Goal: Information Seeking & Learning: Learn about a topic

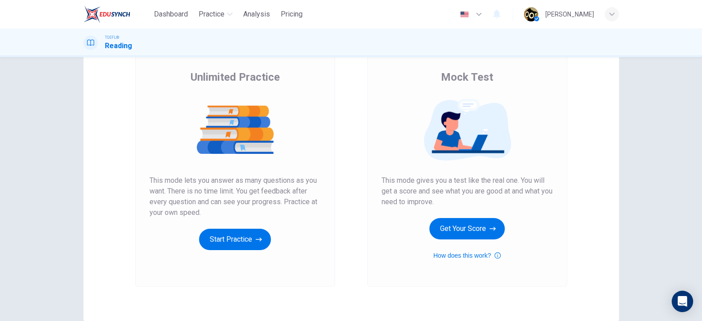
scroll to position [110, 0]
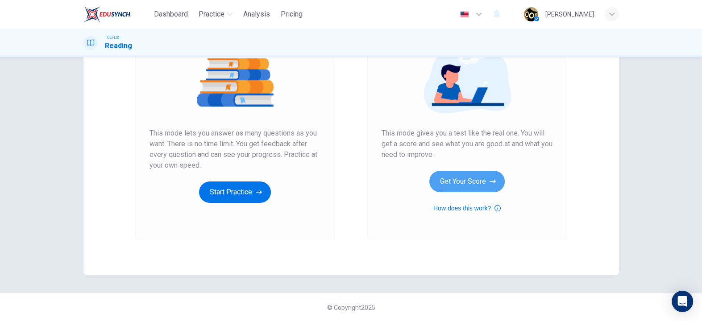
click at [444, 184] on button "Get Your Score" at bounding box center [466, 181] width 75 height 21
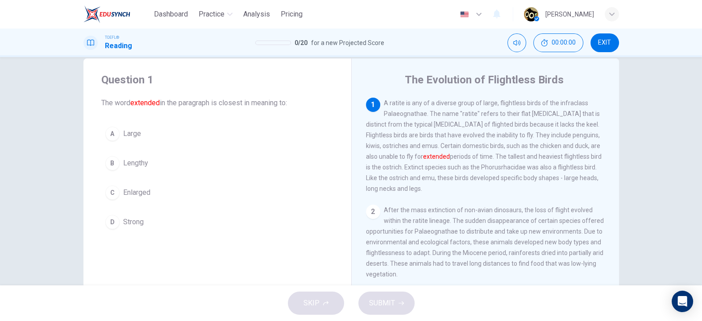
scroll to position [16, 0]
drag, startPoint x: 383, startPoint y: 104, endPoint x: 440, endPoint y: 104, distance: 56.7
click at [440, 104] on span "A ratite is any of a diverse group of large, flightless birds of the infraclass…" at bounding box center [484, 146] width 236 height 93
click at [452, 137] on div "1 A ratite is any of a diverse group of large, flightless birds of the infracla…" at bounding box center [485, 143] width 239 height 96
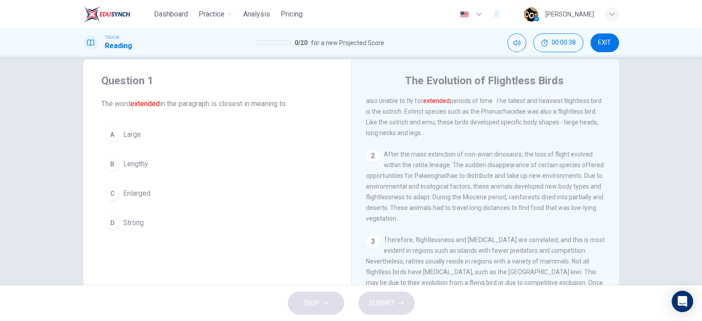
scroll to position [58, 0]
click at [148, 142] on button "A Large" at bounding box center [217, 135] width 232 height 22
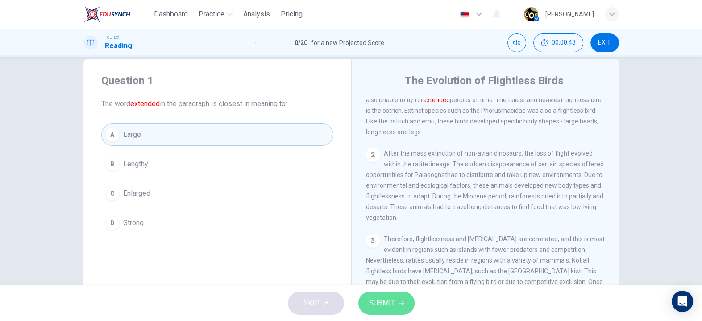
click at [377, 303] on span "SUBMIT" at bounding box center [382, 303] width 26 height 12
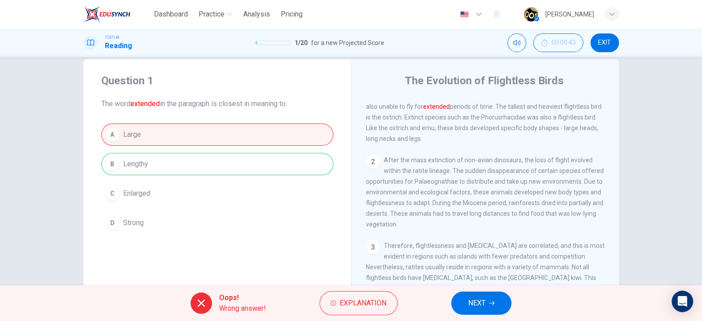
scroll to position [52, 0]
click at [339, 309] on button "Explanation" at bounding box center [359, 303] width 78 height 24
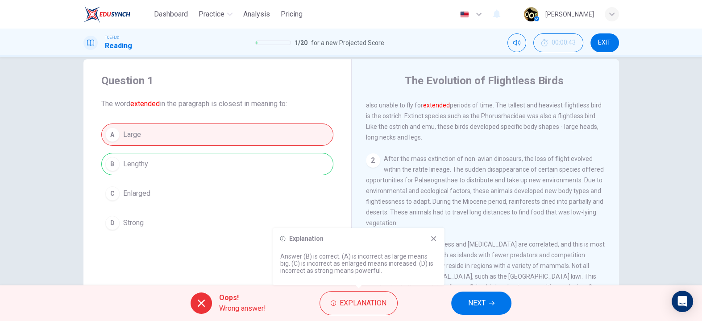
click at [273, 205] on div "A Large B Lengthy C Enlarged D Strong" at bounding box center [217, 179] width 232 height 111
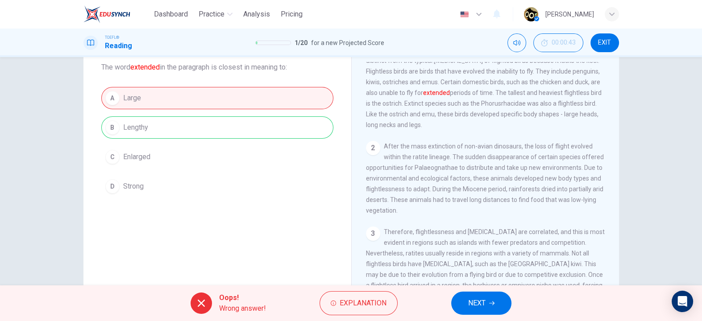
scroll to position [25, 0]
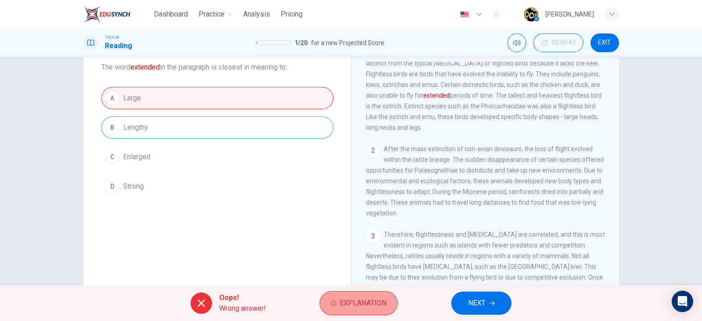
click at [354, 310] on button "Explanation" at bounding box center [359, 303] width 78 height 24
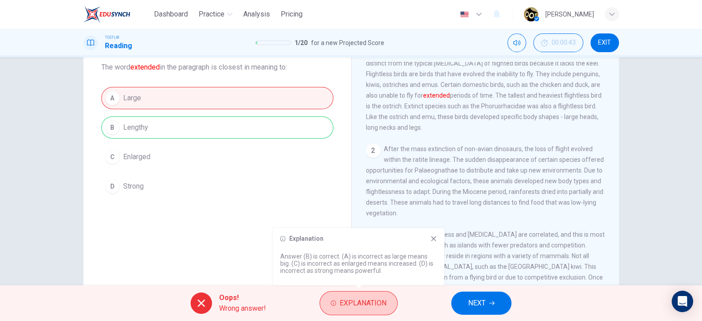
click at [354, 310] on button "Explanation" at bounding box center [359, 303] width 78 height 24
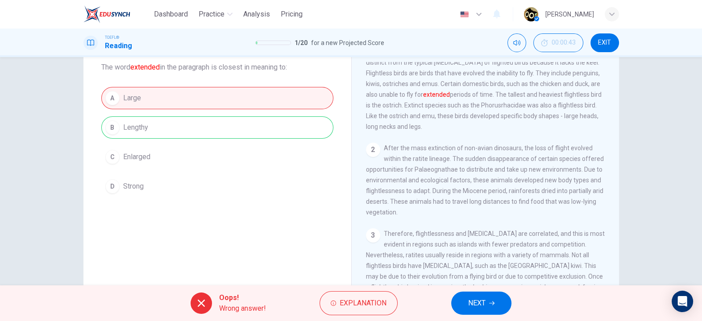
scroll to position [0, 0]
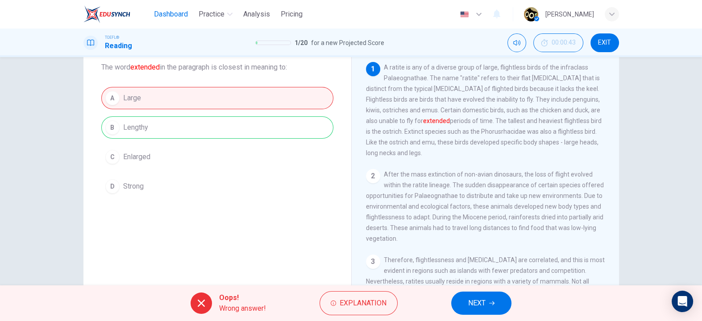
click at [167, 13] on span "Dashboard" at bounding box center [171, 14] width 34 height 11
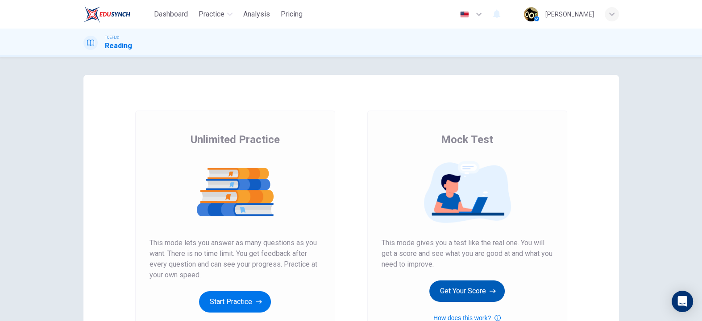
click at [456, 289] on button "Get Your Score" at bounding box center [466, 291] width 75 height 21
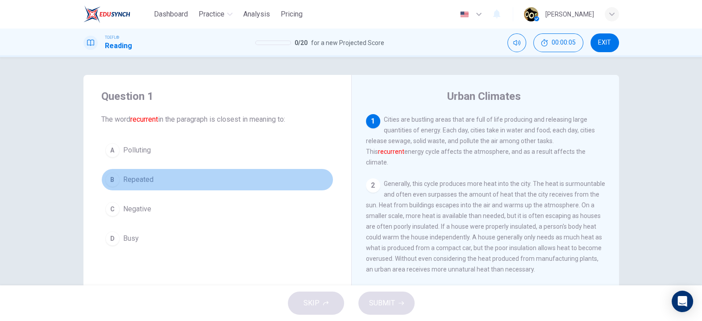
click at [217, 173] on button "B Repeated" at bounding box center [217, 180] width 232 height 22
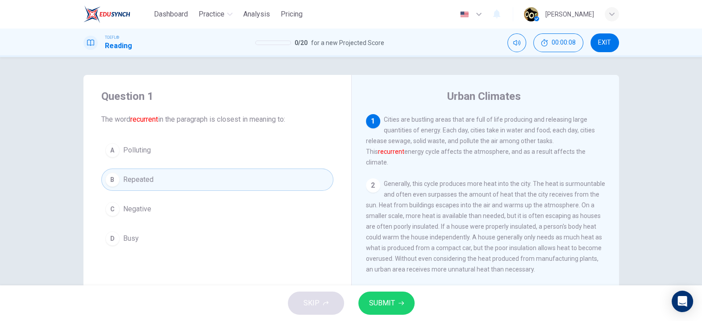
drag, startPoint x: 376, startPoint y: 154, endPoint x: 403, endPoint y: 153, distance: 27.7
click at [403, 153] on span "Cities are bustling areas that are full of life producing and releasing large q…" at bounding box center [480, 141] width 229 height 50
drag, startPoint x: 426, startPoint y: 120, endPoint x: 445, endPoint y: 121, distance: 19.2
click at [445, 121] on span "Cities are bustling areas that are full of life producing and releasing large q…" at bounding box center [480, 141] width 229 height 50
drag, startPoint x: 369, startPoint y: 151, endPoint x: 511, endPoint y: 150, distance: 141.9
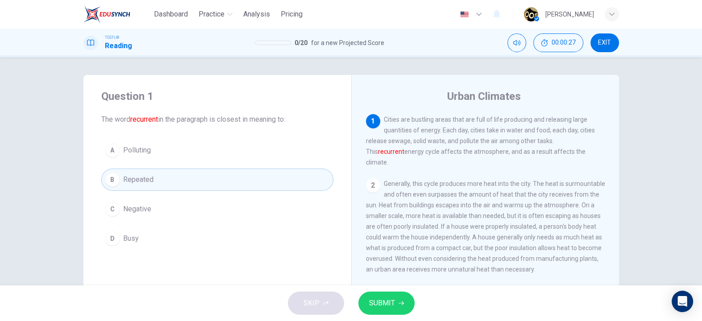
click at [511, 150] on span "Cities are bustling areas that are full of life producing and releasing large q…" at bounding box center [480, 141] width 229 height 50
click at [380, 306] on span "SUBMIT" at bounding box center [382, 303] width 26 height 12
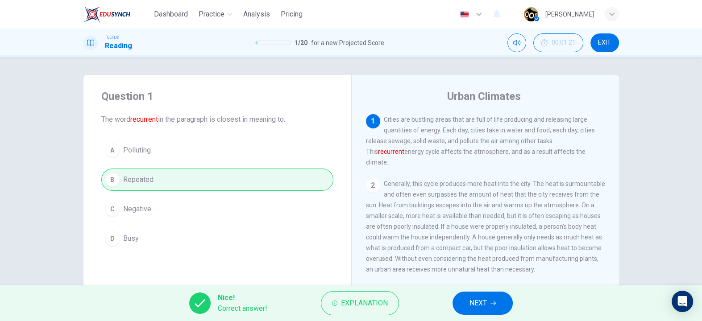
click at [490, 308] on button "NEXT" at bounding box center [482, 303] width 60 height 23
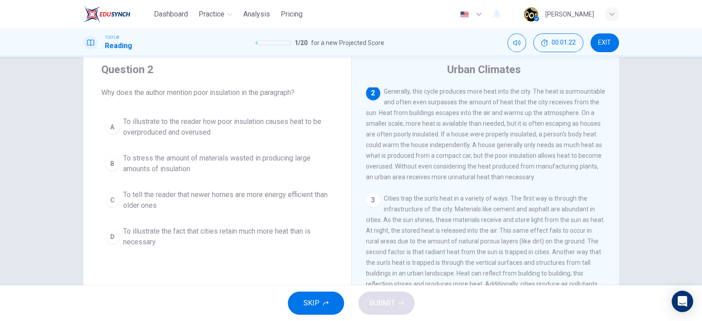
scroll to position [27, 0]
drag, startPoint x: 222, startPoint y: 95, endPoint x: 280, endPoint y: 90, distance: 57.7
click at [280, 90] on span "Why does the author mention poor insulation in the paragraph?" at bounding box center [217, 92] width 232 height 11
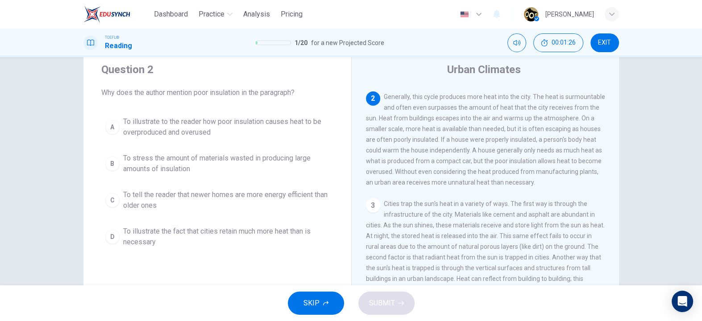
drag, startPoint x: 384, startPoint y: 96, endPoint x: 489, endPoint y: 95, distance: 105.3
click at [489, 95] on span "Generally, this cycle produces more heat into the city. The heat is surmountabl…" at bounding box center [485, 139] width 239 height 93
drag, startPoint x: 440, startPoint y: 142, endPoint x: 475, endPoint y: 144, distance: 34.9
click at [475, 144] on span "Generally, this cycle produces more heat into the city. The heat is surmountabl…" at bounding box center [485, 139] width 239 height 93
click at [472, 140] on span "Generally, this cycle produces more heat into the city. The heat is surmountabl…" at bounding box center [485, 139] width 239 height 93
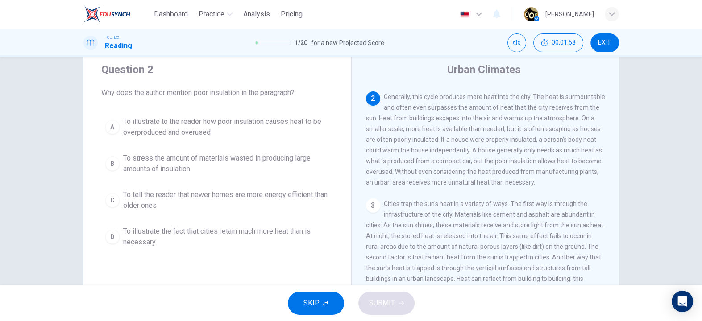
click at [472, 140] on span "Generally, this cycle produces more heat into the city. The heat is surmountabl…" at bounding box center [485, 139] width 239 height 93
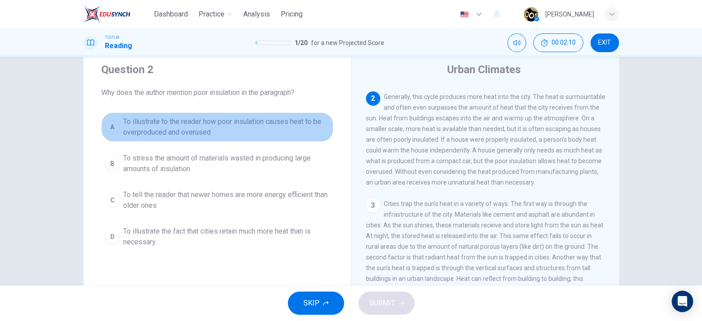
click at [273, 135] on span "To illustrate to the reader how poor insulation causes heat to be overproduced …" at bounding box center [226, 126] width 206 height 21
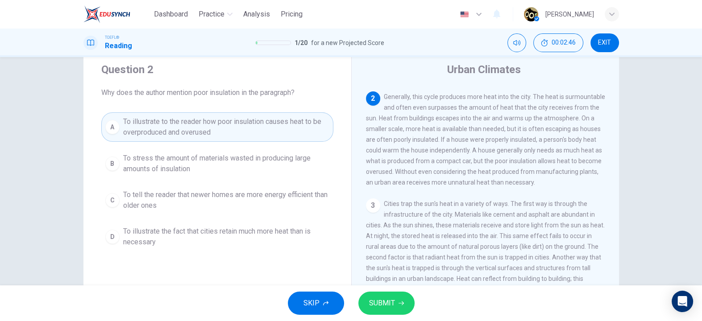
drag, startPoint x: 389, startPoint y: 95, endPoint x: 461, endPoint y: 108, distance: 72.6
click at [461, 108] on span "Generally, this cycle produces more heat into the city. The heat is surmountabl…" at bounding box center [485, 139] width 239 height 93
drag, startPoint x: 523, startPoint y: 156, endPoint x: 437, endPoint y: 163, distance: 86.5
click at [437, 163] on span "Generally, this cycle produces more heat into the city. The heat is surmountabl…" at bounding box center [485, 139] width 239 height 93
drag, startPoint x: 437, startPoint y: 163, endPoint x: 474, endPoint y: 163, distance: 37.5
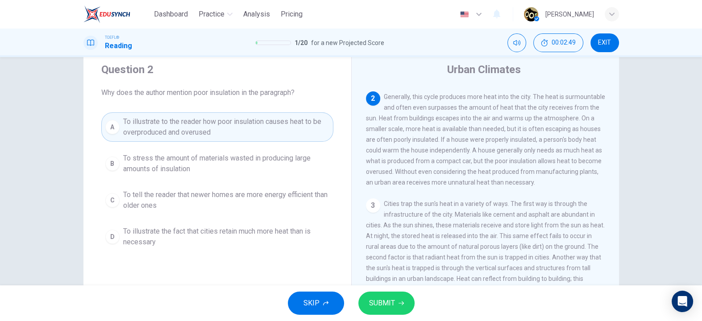
click at [474, 163] on span "Generally, this cycle produces more heat into the city. The heat is surmountabl…" at bounding box center [485, 139] width 239 height 93
click at [394, 294] on button "SUBMIT" at bounding box center [386, 303] width 56 height 23
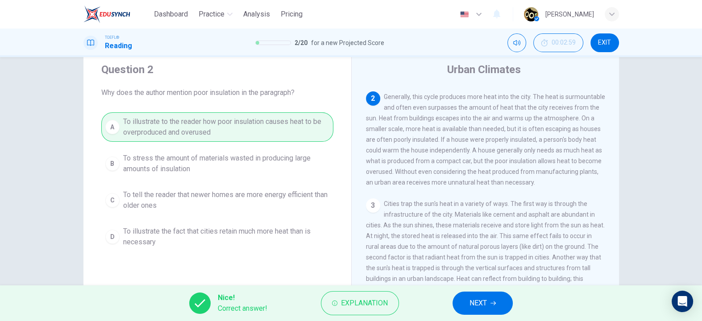
click at [497, 305] on button "NEXT" at bounding box center [482, 303] width 60 height 23
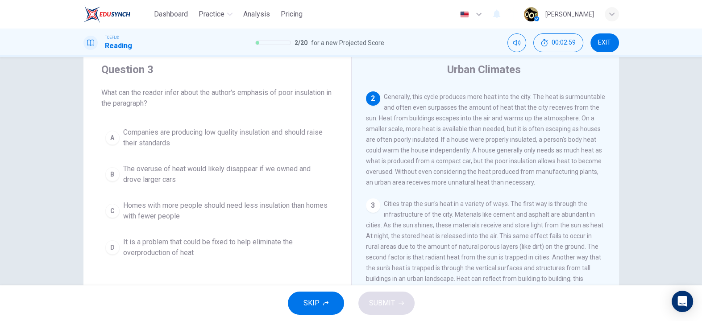
scroll to position [0, 0]
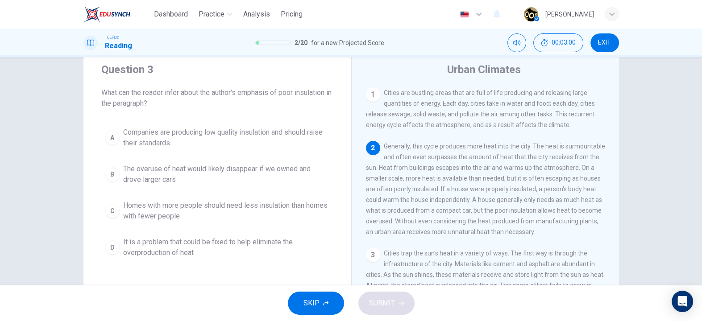
drag, startPoint x: 171, startPoint y: 93, endPoint x: 258, endPoint y: 98, distance: 87.6
click at [258, 98] on span "What can the reader infer about the author's emphasis of poor insulation in the…" at bounding box center [217, 97] width 232 height 21
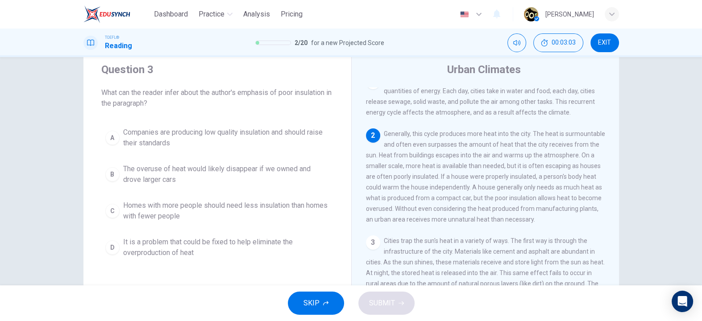
scroll to position [12, 0]
drag, startPoint x: 428, startPoint y: 159, endPoint x: 536, endPoint y: 162, distance: 108.0
click at [536, 162] on div "2 Generally, this cycle produces more heat into the city. The heat is surmounta…" at bounding box center [485, 177] width 239 height 96
drag, startPoint x: 490, startPoint y: 178, endPoint x: 537, endPoint y: 179, distance: 47.7
click at [537, 179] on span "Generally, this cycle produces more heat into the city. The heat is surmountabl…" at bounding box center [485, 177] width 239 height 93
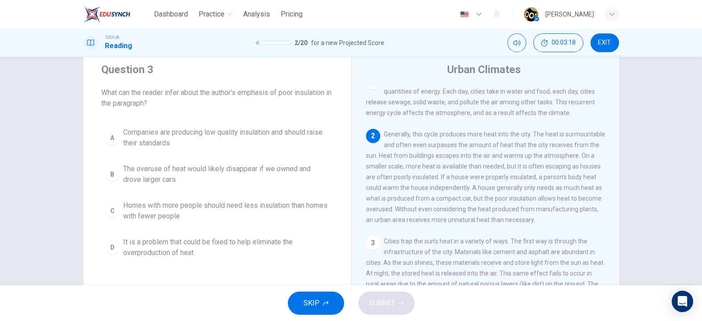
drag, startPoint x: 490, startPoint y: 180, endPoint x: 403, endPoint y: 168, distance: 87.5
click at [403, 168] on span "Generally, this cycle produces more heat into the city. The heat is surmountabl…" at bounding box center [485, 177] width 239 height 93
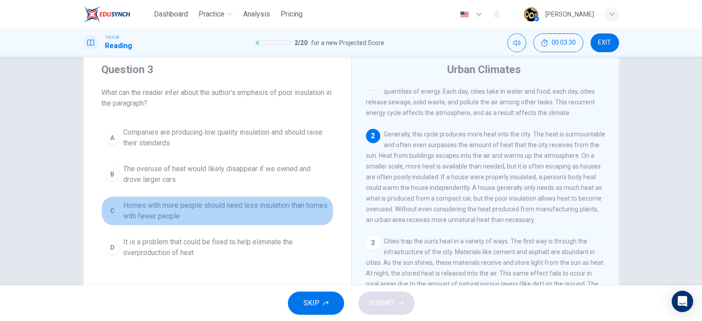
click at [289, 209] on span "Homes with more people should need less insulation than homes with fewer people" at bounding box center [226, 210] width 206 height 21
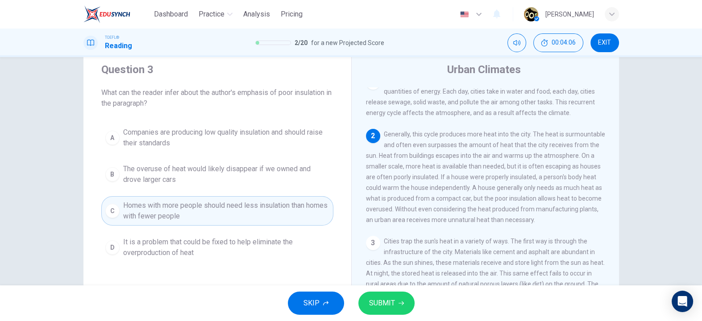
drag, startPoint x: 490, startPoint y: 178, endPoint x: 440, endPoint y: 180, distance: 50.1
click at [440, 180] on span "Generally, this cycle produces more heat into the city. The heat is surmountabl…" at bounding box center [485, 177] width 239 height 93
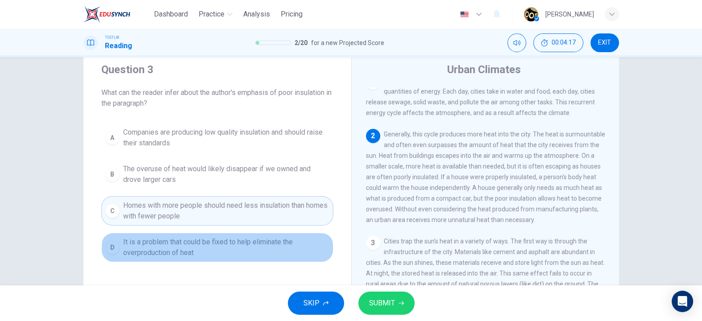
click at [286, 242] on span "It is a problem that could be fixed to help eliminate the overproduction of heat" at bounding box center [226, 247] width 206 height 21
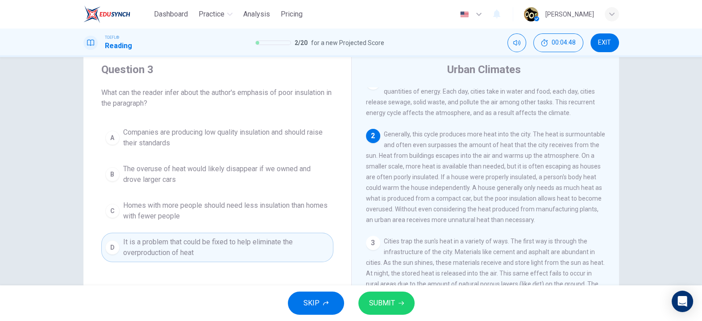
drag, startPoint x: 398, startPoint y: 166, endPoint x: 508, endPoint y: 170, distance: 110.7
click at [508, 170] on span "Generally, this cycle produces more heat into the city. The heat is surmountabl…" at bounding box center [485, 177] width 239 height 93
drag, startPoint x: 508, startPoint y: 170, endPoint x: 464, endPoint y: 188, distance: 48.0
click at [464, 188] on span "Generally, this cycle produces more heat into the city. The heat is surmountabl…" at bounding box center [485, 177] width 239 height 93
click at [360, 176] on div "Urban Climates 1 Cities are bustling areas that are full of life producing and …" at bounding box center [485, 203] width 268 height 310
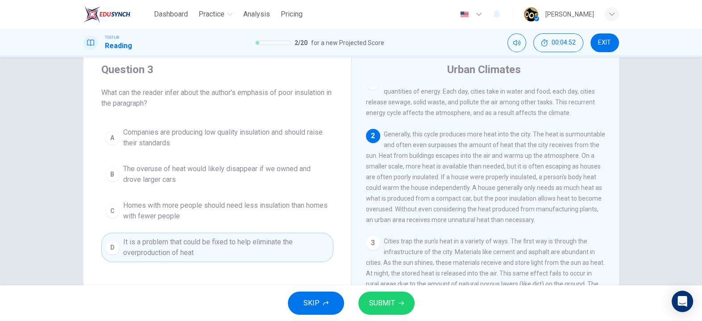
drag, startPoint x: 369, startPoint y: 180, endPoint x: 521, endPoint y: 184, distance: 151.8
click at [521, 184] on div "2 Generally, this cycle produces more heat into the city. The heat is surmounta…" at bounding box center [485, 177] width 239 height 96
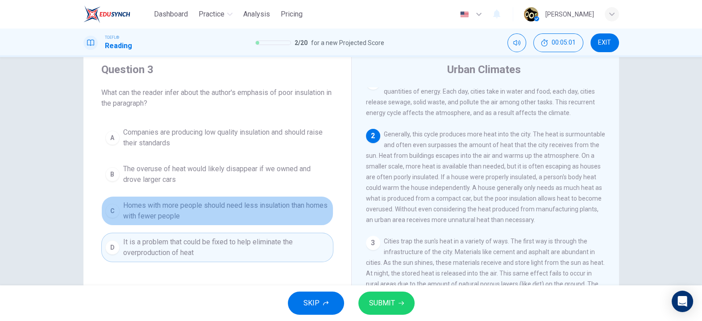
click at [285, 223] on button "C Homes with more people should need less insulation than homes with fewer peop…" at bounding box center [217, 210] width 232 height 29
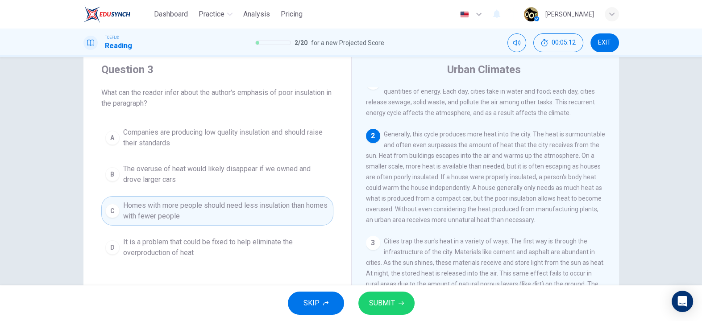
click at [380, 303] on span "SUBMIT" at bounding box center [382, 303] width 26 height 12
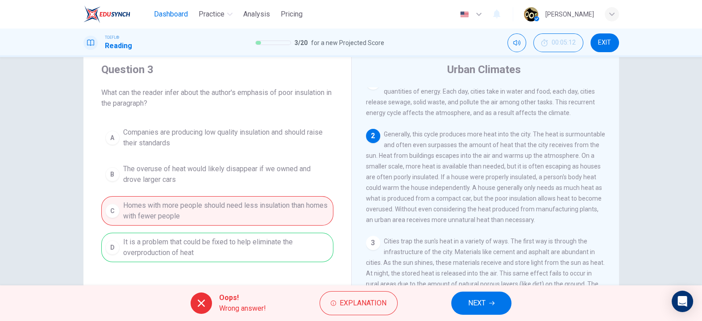
click at [150, 14] on button "Dashboard" at bounding box center [170, 14] width 41 height 16
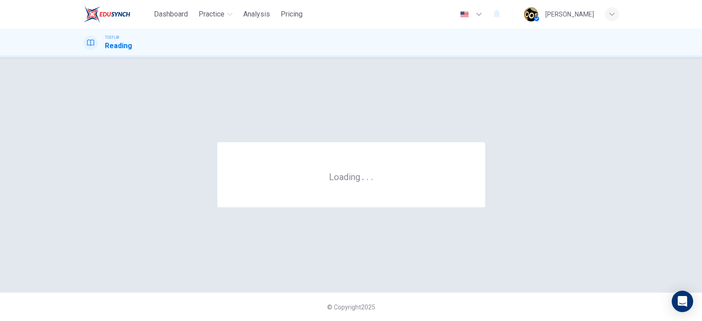
scroll to position [0, 0]
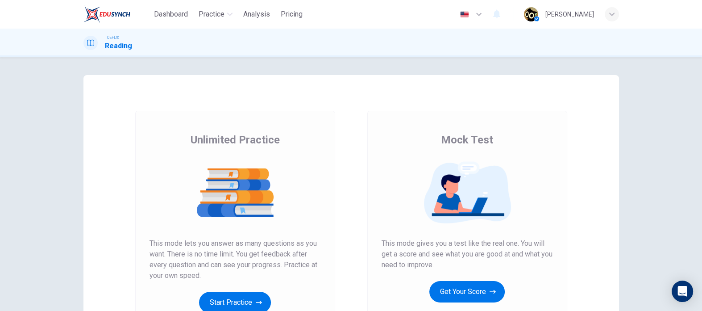
scroll to position [87, 0]
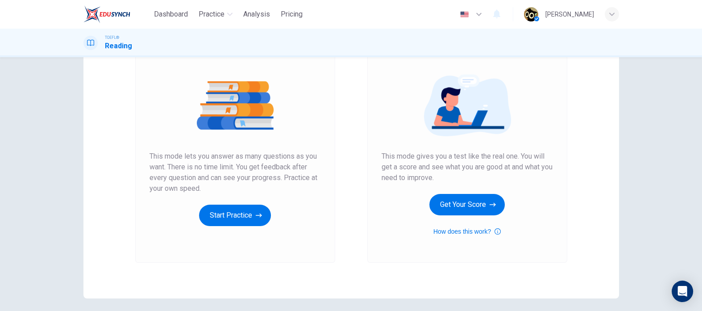
click at [473, 201] on button "Get Your Score" at bounding box center [466, 204] width 75 height 21
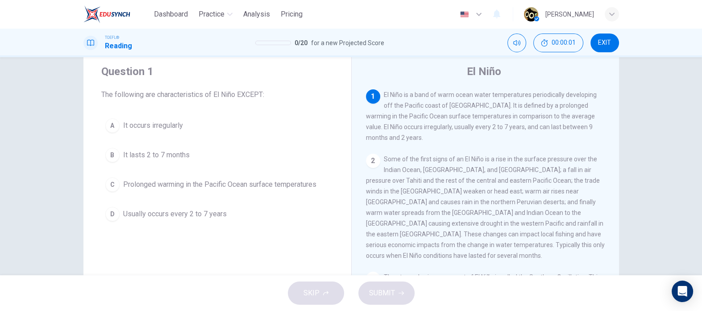
scroll to position [25, 0]
click at [345, 158] on div "Question 1 The following are characteristics of El Niño EXCEPT: A It occurs irr…" at bounding box center [217, 144] width 268 height 189
click at [306, 162] on button "B It lasts 2 to 7 months" at bounding box center [217, 154] width 232 height 22
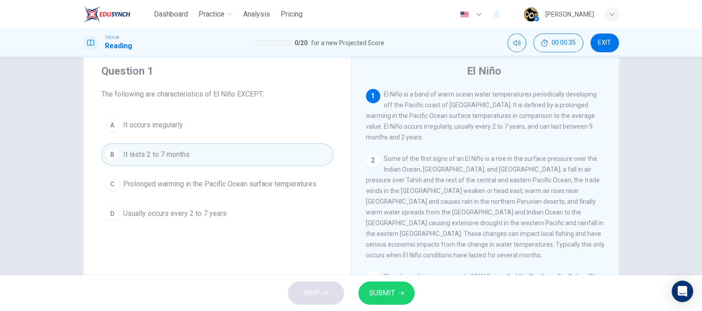
click at [393, 297] on span "SUBMIT" at bounding box center [382, 292] width 26 height 12
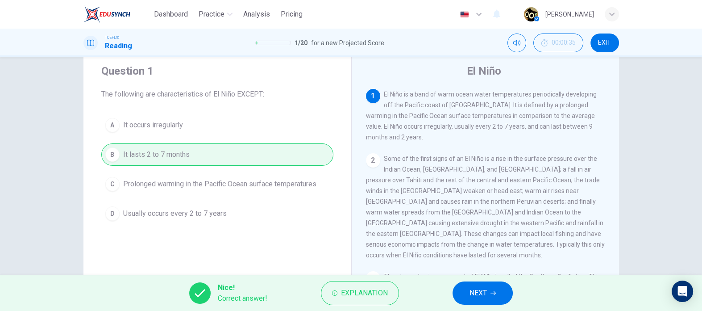
click at [486, 296] on span "NEXT" at bounding box center [477, 292] width 17 height 12
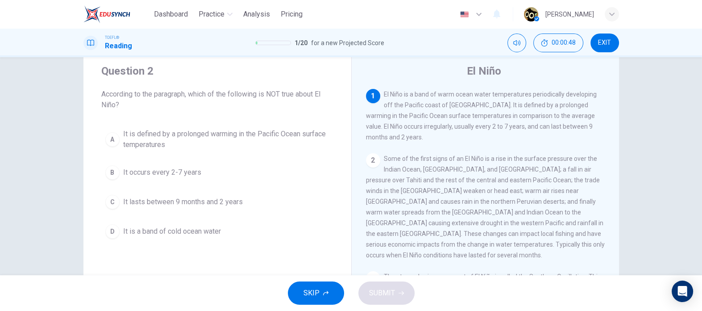
click at [295, 241] on button "D It is a band of cold ocean water" at bounding box center [217, 231] width 232 height 22
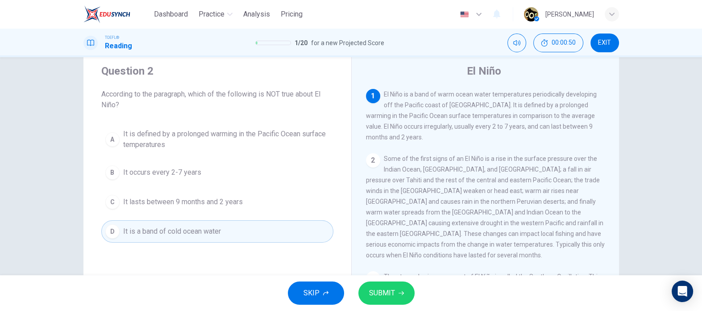
click at [396, 294] on button "SUBMIT" at bounding box center [386, 292] width 56 height 23
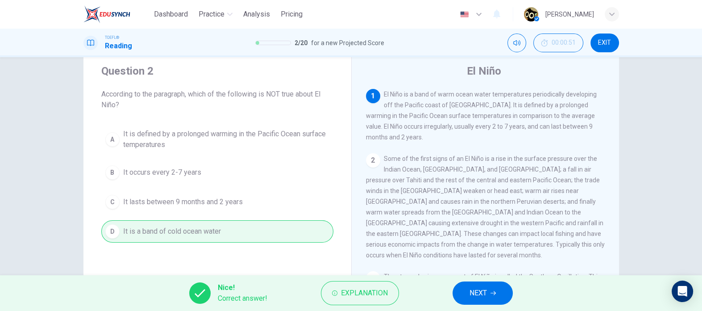
click at [477, 295] on span "NEXT" at bounding box center [477, 292] width 17 height 12
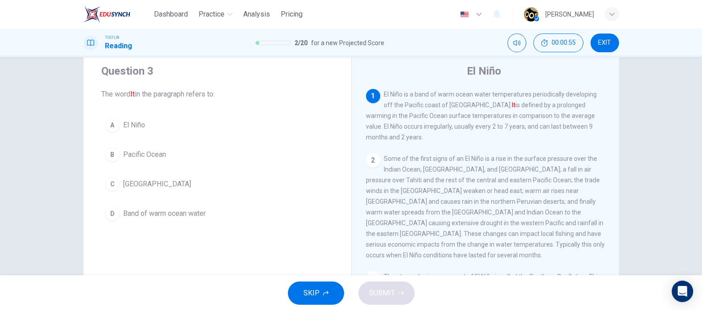
click at [256, 118] on button "A El Niño" at bounding box center [217, 125] width 232 height 22
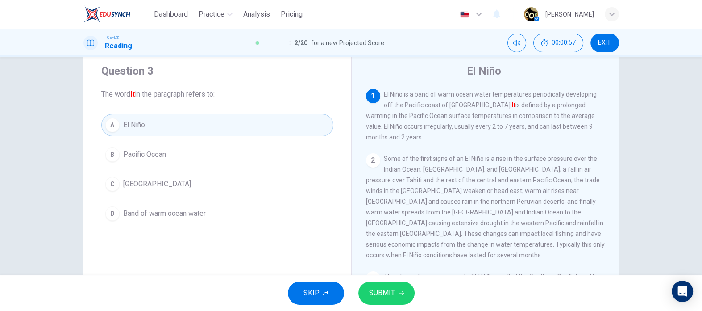
click at [396, 302] on button "SUBMIT" at bounding box center [386, 292] width 56 height 23
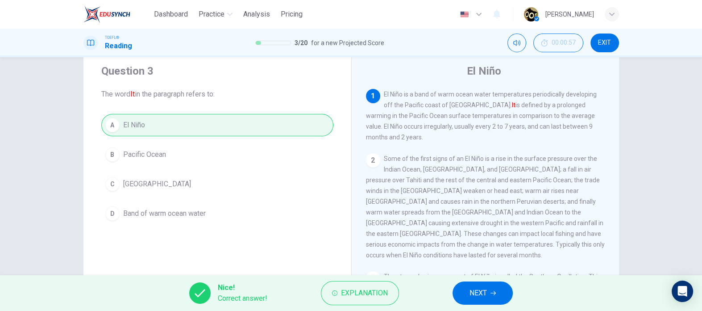
click at [470, 297] on span "NEXT" at bounding box center [477, 292] width 17 height 12
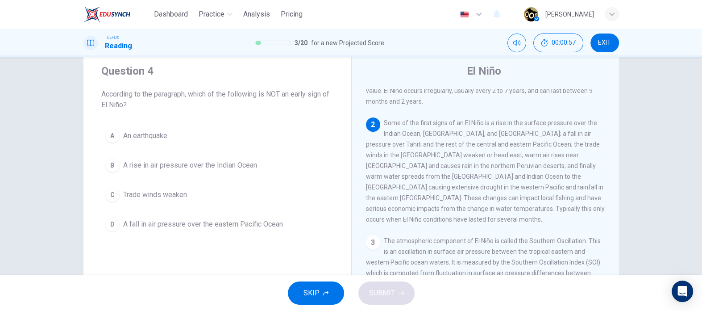
scroll to position [66, 0]
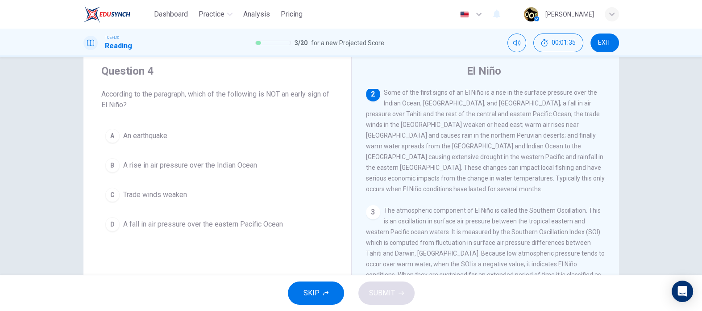
click at [635, 60] on div "Question 4 According to the paragraph, which of the following is NOT an early s…" at bounding box center [351, 166] width 702 height 218
click at [128, 127] on button "A An earthquake" at bounding box center [217, 136] width 232 height 22
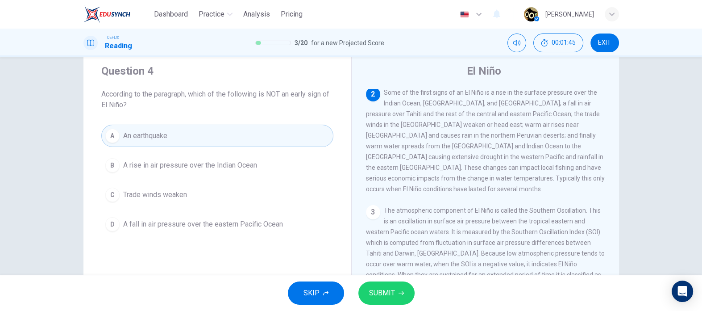
click at [402, 292] on icon "button" at bounding box center [400, 292] width 5 height 5
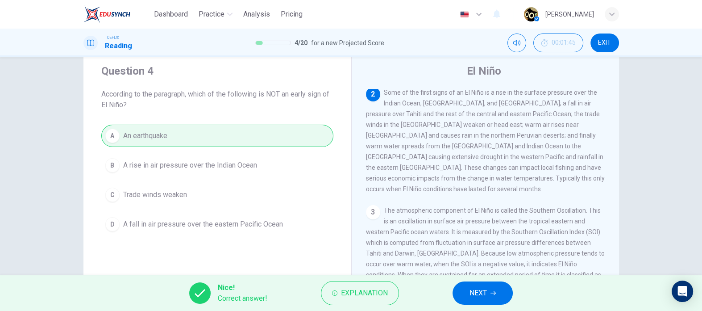
click at [480, 294] on span "NEXT" at bounding box center [477, 292] width 17 height 12
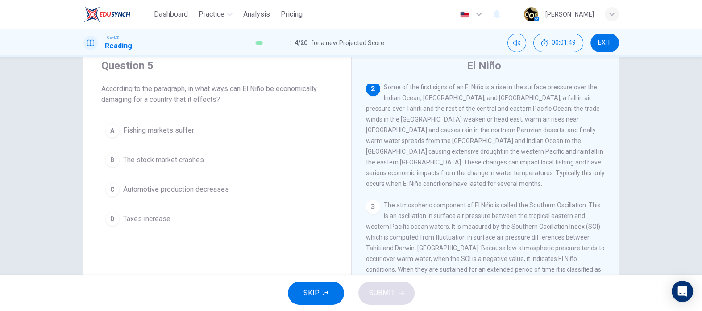
scroll to position [29, 0]
click at [656, 52] on div "TOEFL® Reading 4 / 20 for a new Projected Score 00:02:11 EXIT" at bounding box center [351, 43] width 702 height 29
click at [114, 137] on button "A Fishing markets suffer" at bounding box center [217, 131] width 232 height 22
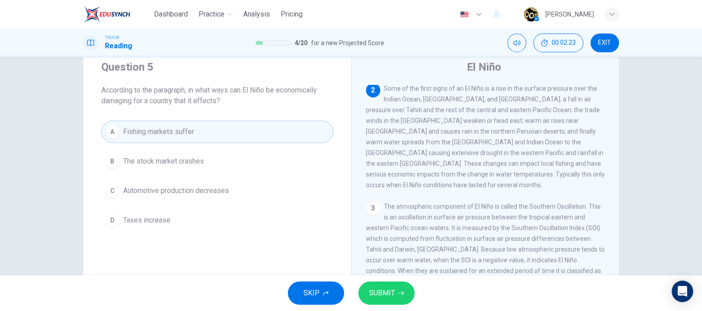
click at [398, 294] on icon "button" at bounding box center [400, 292] width 5 height 5
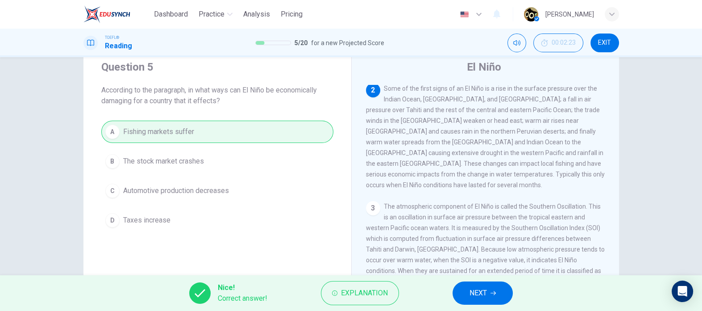
click at [467, 295] on button "NEXT" at bounding box center [482, 292] width 60 height 23
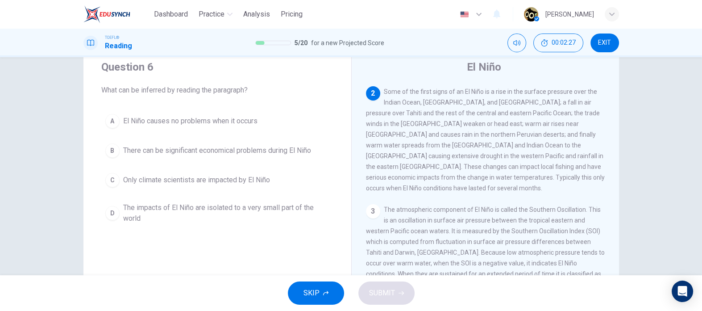
scroll to position [62, 0]
click at [118, 158] on button "B There can be significant economical problems during El Niño" at bounding box center [217, 150] width 232 height 22
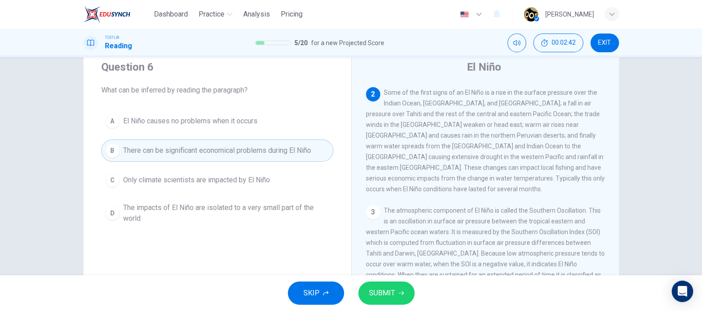
click at [394, 299] on button "SUBMIT" at bounding box center [386, 292] width 56 height 23
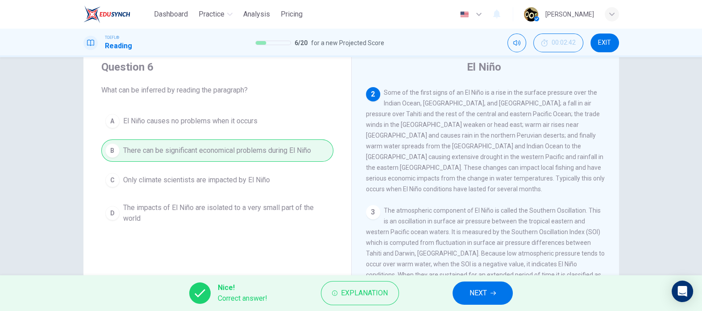
click at [470, 295] on span "NEXT" at bounding box center [477, 292] width 17 height 12
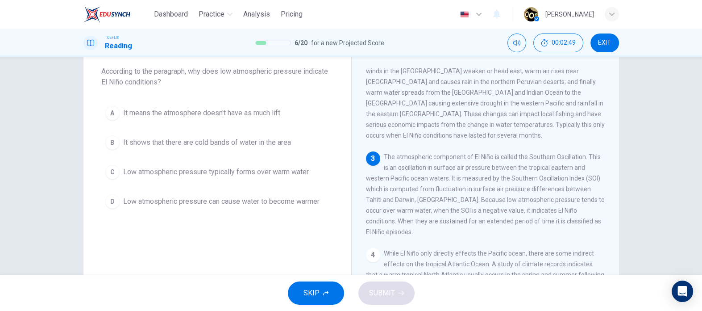
scroll to position [107, 0]
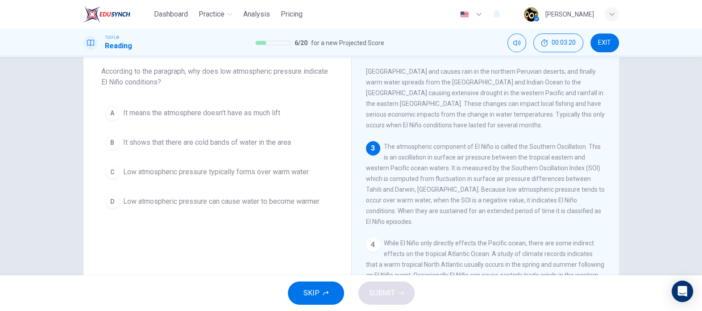
click at [118, 178] on button "C Low atmospheric pressure typically forms over warm water" at bounding box center [217, 172] width 232 height 22
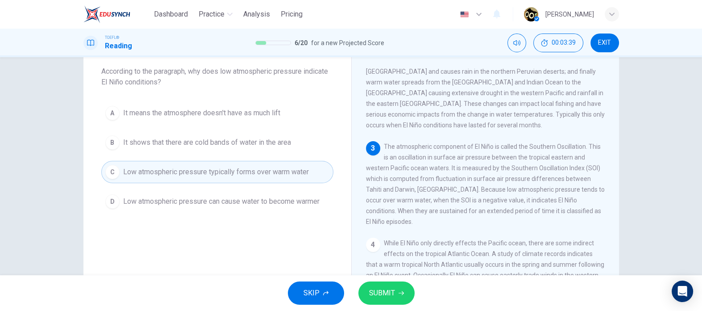
click at [388, 293] on span "SUBMIT" at bounding box center [382, 292] width 26 height 12
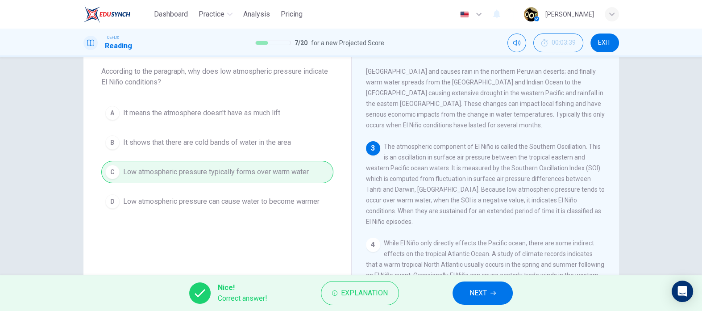
click at [489, 290] on button "NEXT" at bounding box center [482, 292] width 60 height 23
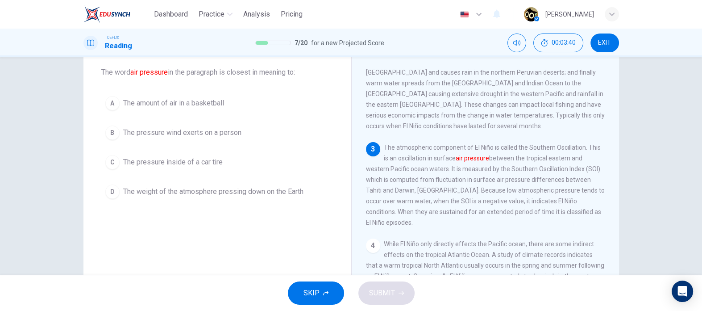
scroll to position [48, 0]
click at [118, 137] on button "B The pressure wind exerts on a person" at bounding box center [217, 132] width 232 height 22
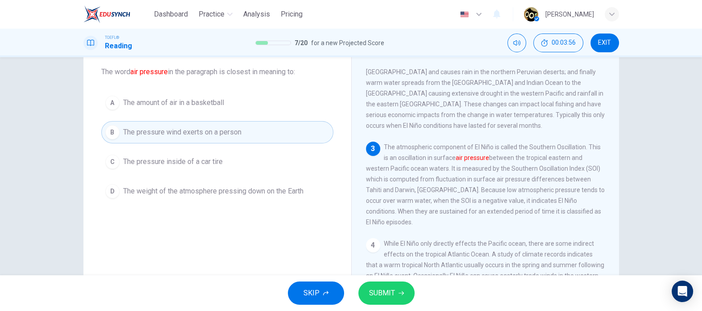
click at [118, 189] on button "D The weight of the atmosphere pressing down on the Earth" at bounding box center [217, 191] width 232 height 22
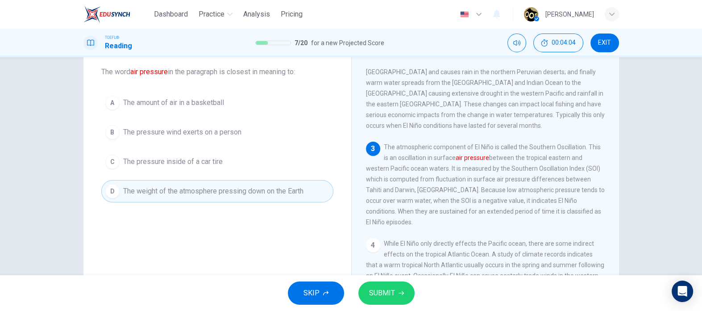
click at [393, 293] on span "SUBMIT" at bounding box center [382, 292] width 26 height 12
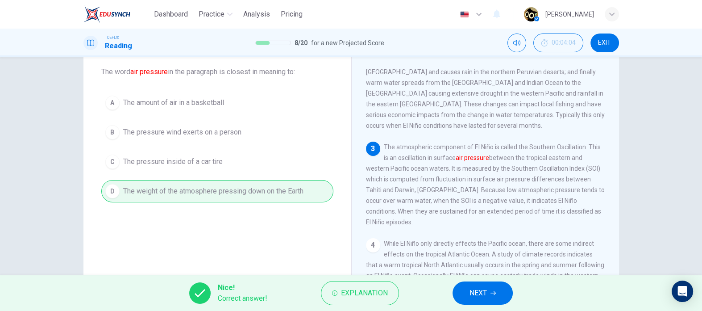
click at [490, 295] on button "NEXT" at bounding box center [482, 292] width 60 height 23
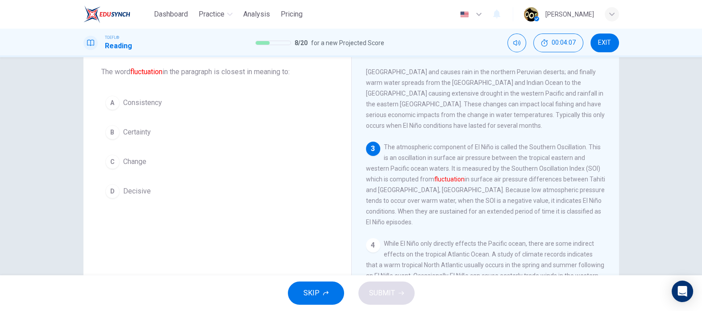
click at [131, 168] on button "C Change" at bounding box center [217, 161] width 232 height 22
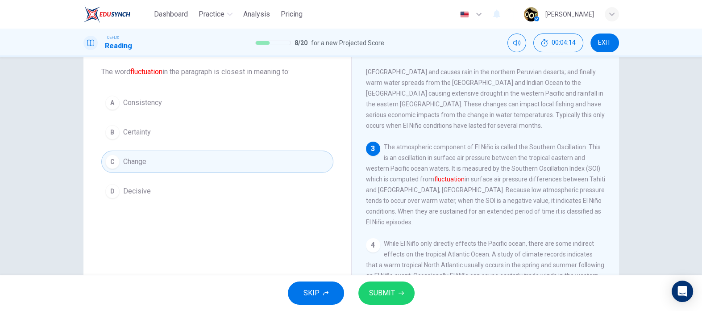
click at [391, 299] on button "SUBMIT" at bounding box center [386, 292] width 56 height 23
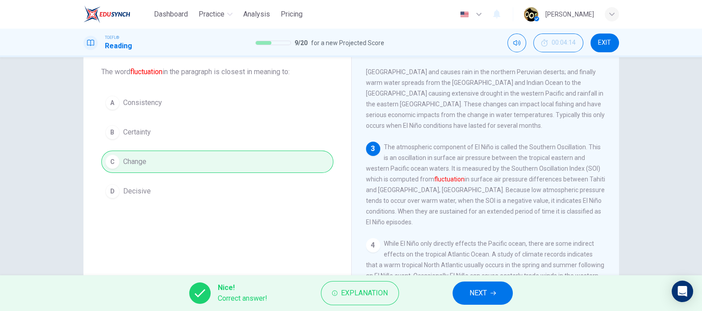
click at [482, 301] on button "NEXT" at bounding box center [482, 292] width 60 height 23
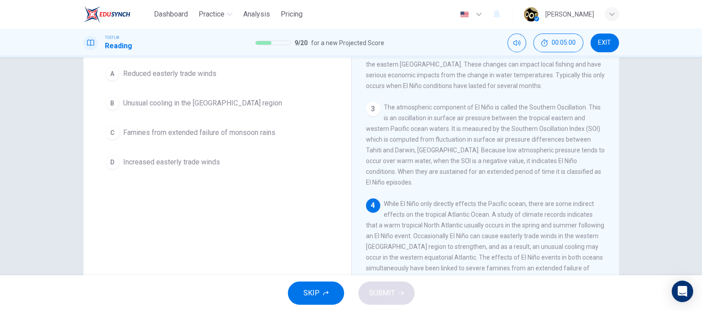
scroll to position [88, 0]
click at [109, 72] on div "A" at bounding box center [112, 73] width 14 height 14
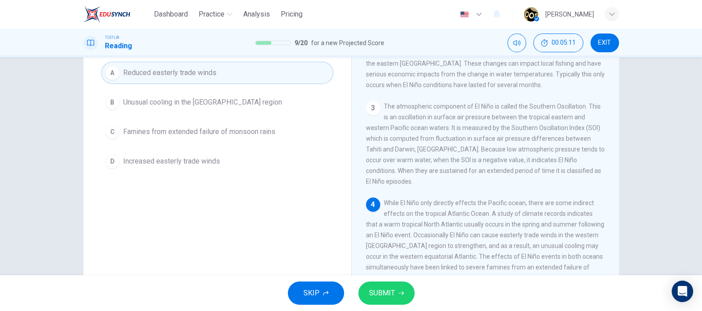
scroll to position [93, 0]
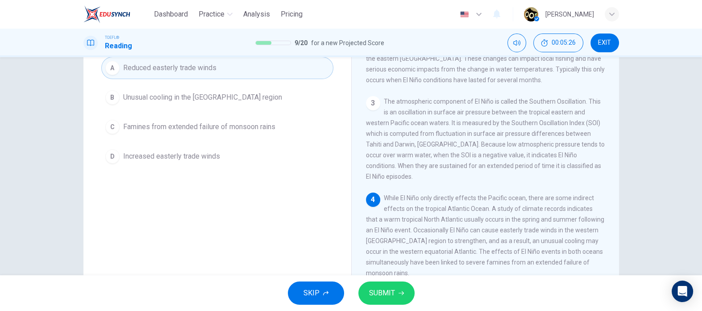
click at [587, 104] on div "3 The atmospheric component of El Niño is called the Southern Oscillation. This…" at bounding box center [485, 139] width 239 height 86
click at [392, 296] on span "SUBMIT" at bounding box center [382, 292] width 26 height 12
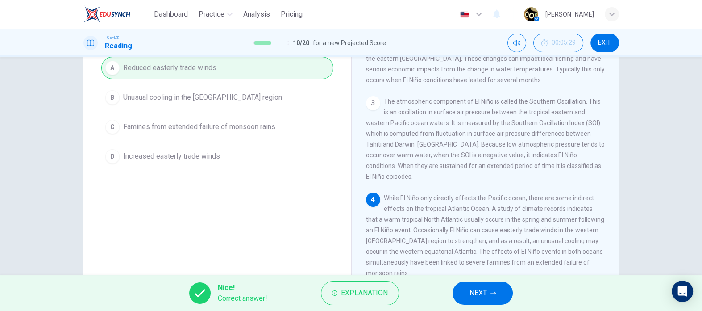
click at [487, 299] on button "NEXT" at bounding box center [482, 292] width 60 height 23
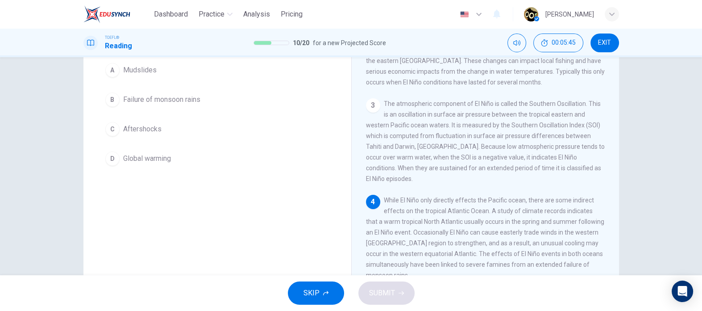
scroll to position [91, 0]
click at [120, 88] on button "B Failure of monsoon rains" at bounding box center [217, 99] width 232 height 22
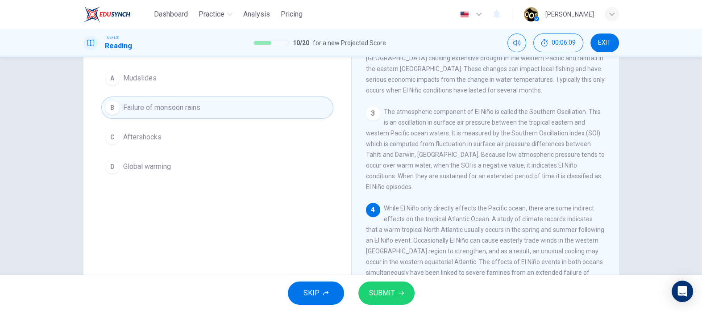
scroll to position [85, 0]
click at [394, 291] on button "SUBMIT" at bounding box center [386, 292] width 56 height 23
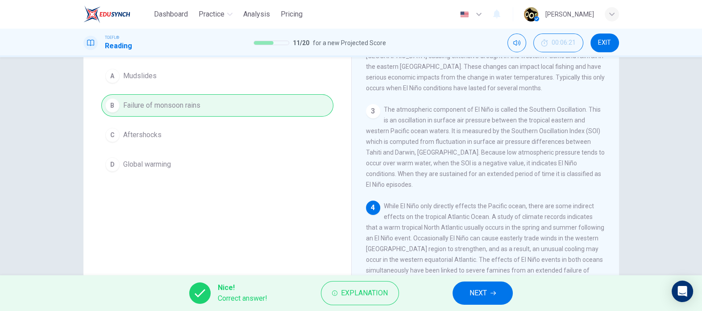
click at [498, 291] on button "NEXT" at bounding box center [482, 292] width 60 height 23
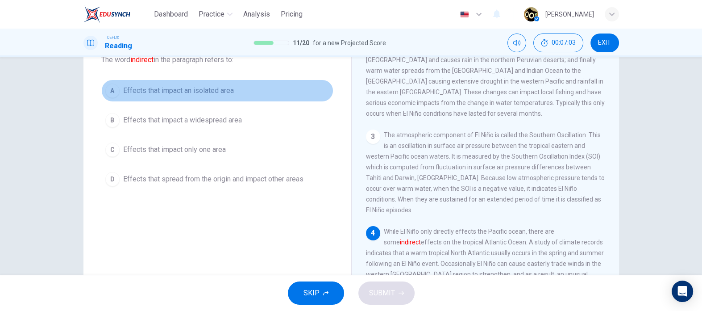
scroll to position [58, 0]
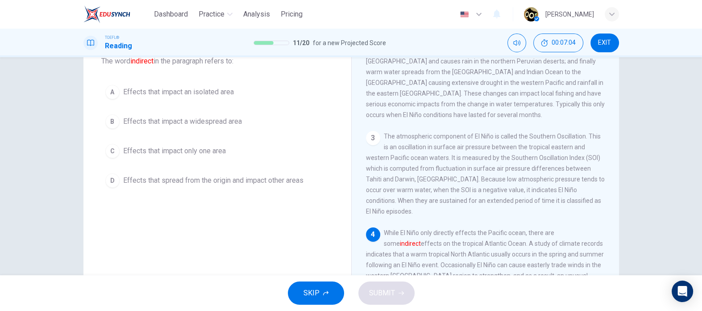
click at [110, 183] on div "D" at bounding box center [112, 180] width 14 height 14
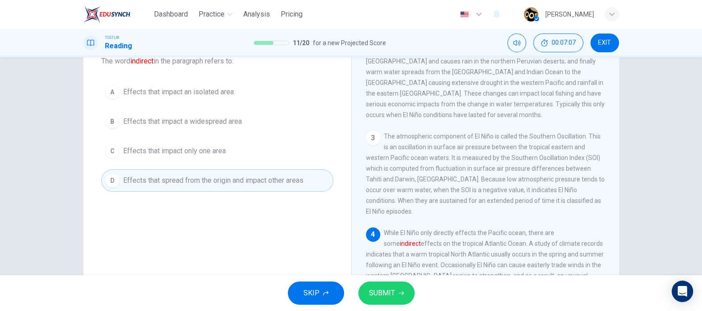
click at [400, 294] on icon "button" at bounding box center [400, 292] width 5 height 5
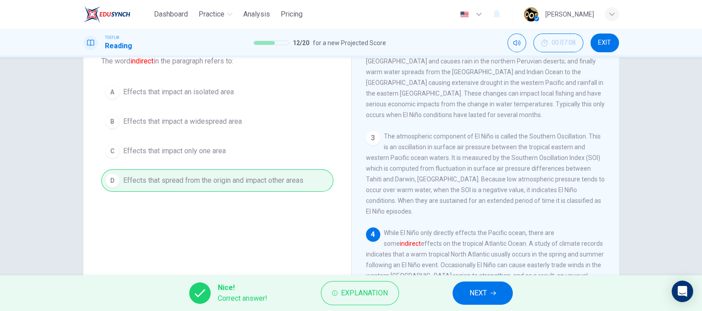
click at [483, 292] on span "NEXT" at bounding box center [477, 292] width 17 height 12
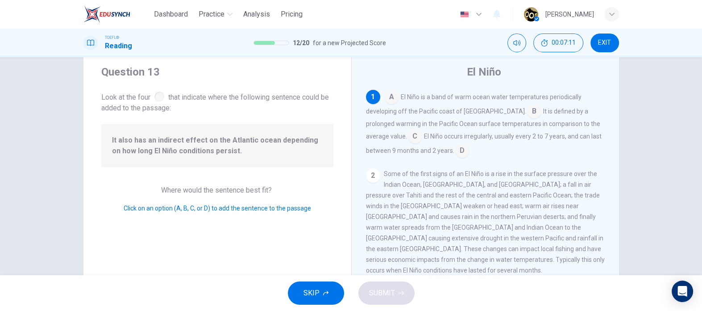
scroll to position [18, 0]
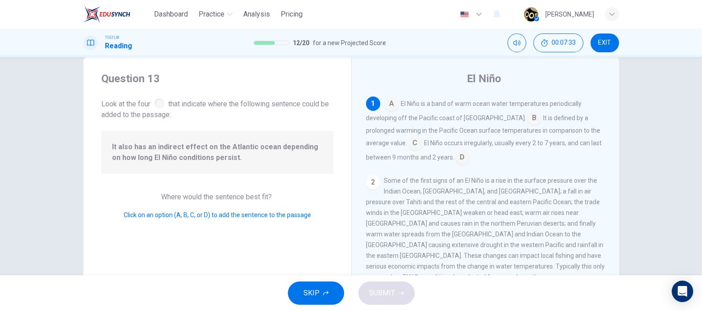
click at [461, 161] on input at bounding box center [462, 158] width 14 height 14
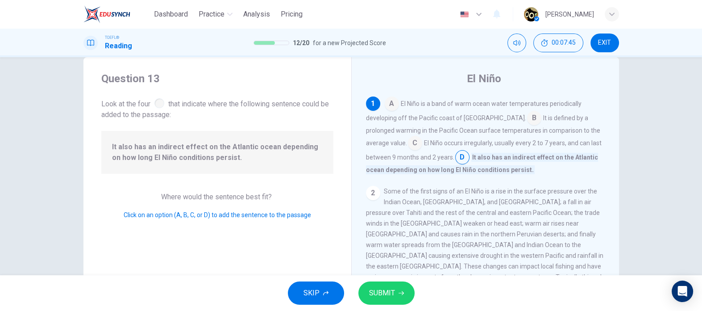
click at [394, 296] on span "SUBMIT" at bounding box center [382, 292] width 26 height 12
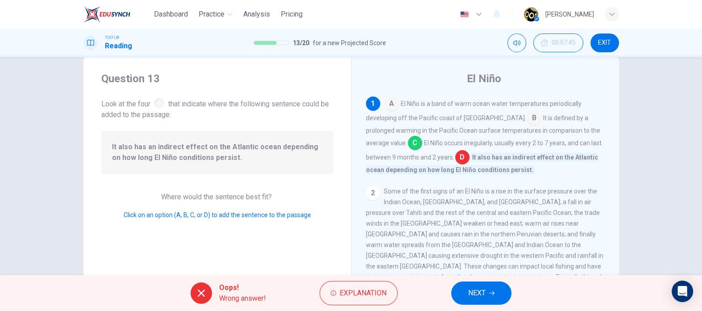
click at [370, 297] on span "Explanation" at bounding box center [363, 292] width 47 height 12
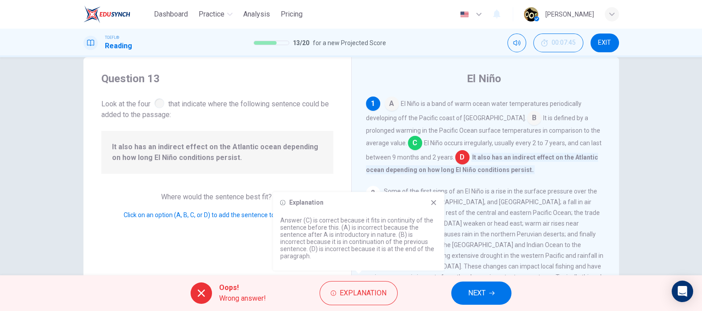
click at [440, 156] on span "El Niño occurs irregularly, usually every 2 to 7 years, and can last between 9 …" at bounding box center [484, 149] width 236 height 21
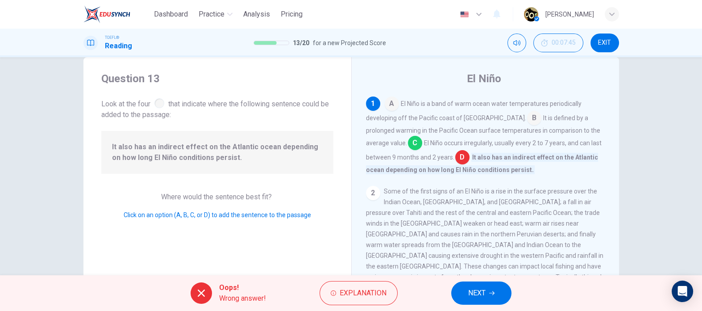
click at [490, 303] on button "NEXT" at bounding box center [481, 292] width 60 height 23
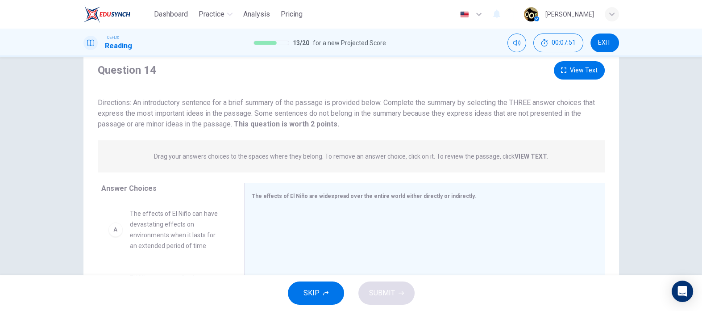
scroll to position [28, 0]
click at [570, 71] on button "View Text" at bounding box center [579, 71] width 51 height 18
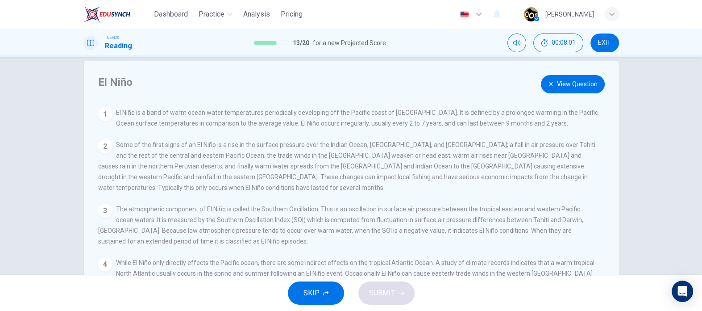
scroll to position [12, 0]
click at [534, 137] on div "View Question 1 El Niño is a band of warm ocean water temperatures periodically…" at bounding box center [353, 210] width 511 height 203
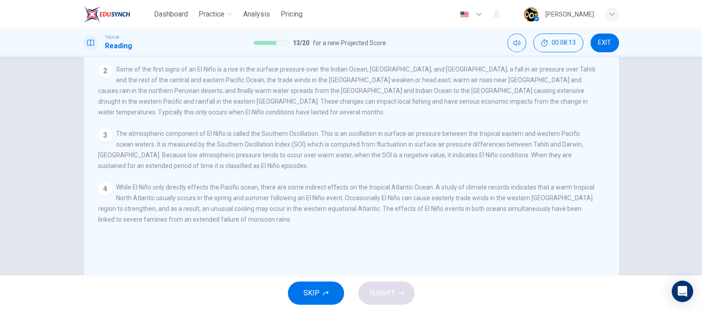
scroll to position [93, 0]
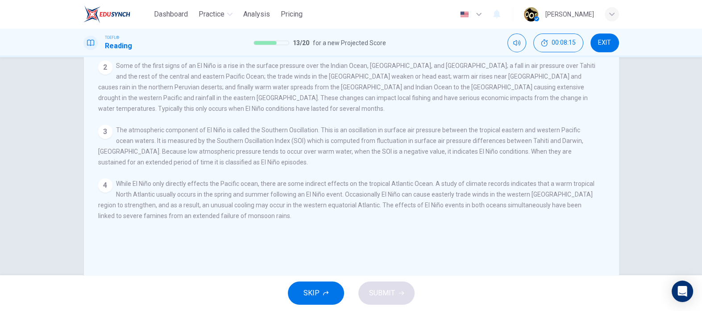
click at [75, 144] on div "El Niño View Question 1 El Niño is a band of warm ocean water temperatures peri…" at bounding box center [351, 137] width 564 height 310
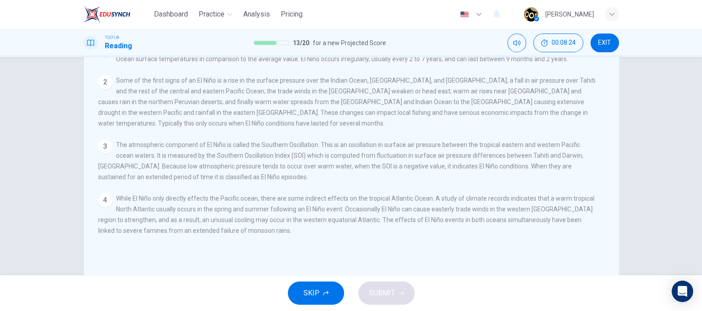
scroll to position [0, 0]
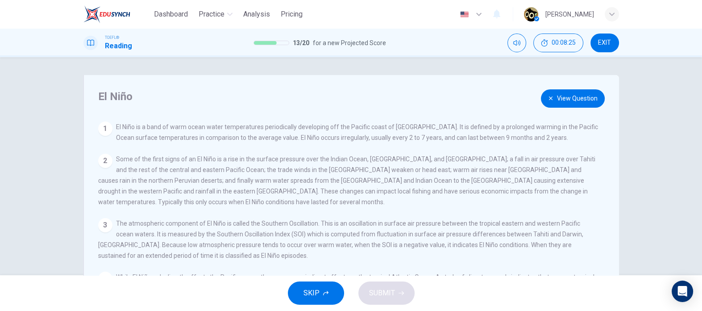
click at [549, 98] on icon "button" at bounding box center [551, 98] width 4 height 4
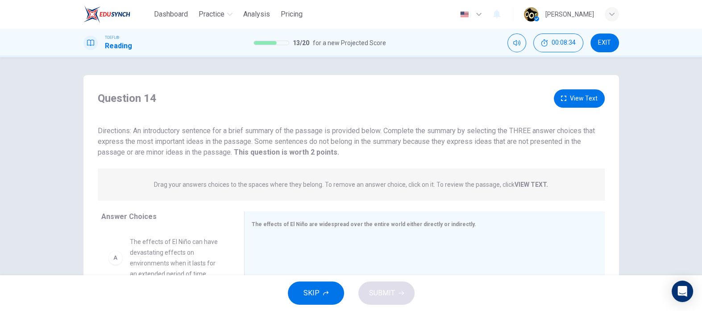
click at [573, 100] on button "View Text" at bounding box center [579, 98] width 51 height 18
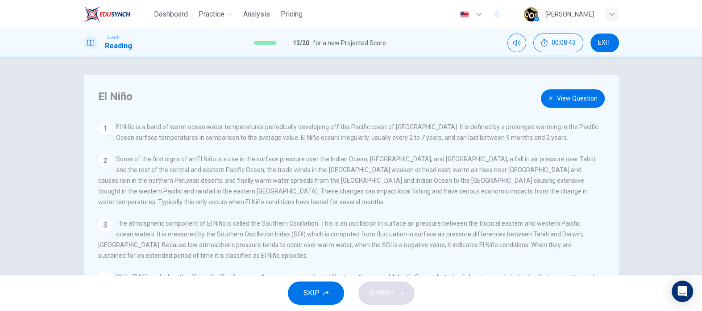
click at [575, 98] on button "View Question" at bounding box center [573, 98] width 64 height 18
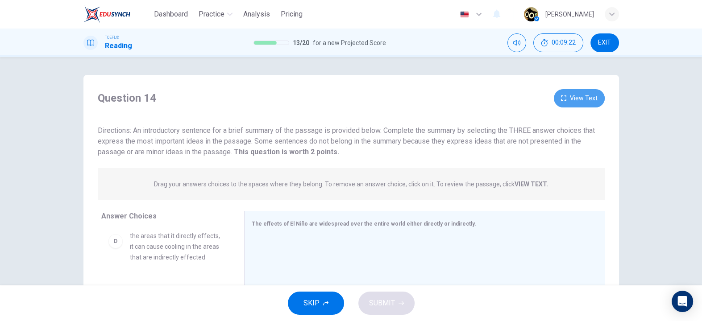
click at [581, 103] on button "View Text" at bounding box center [579, 98] width 51 height 18
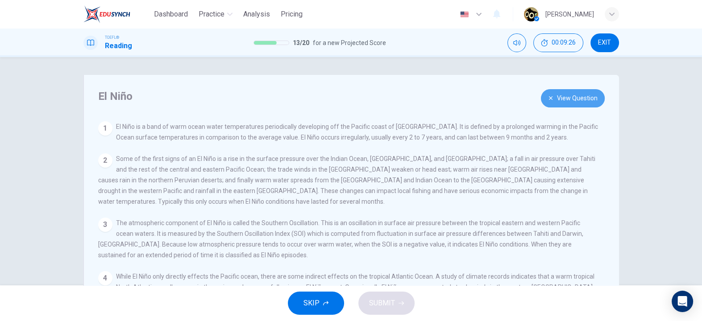
click at [578, 95] on button "View Question" at bounding box center [573, 98] width 64 height 18
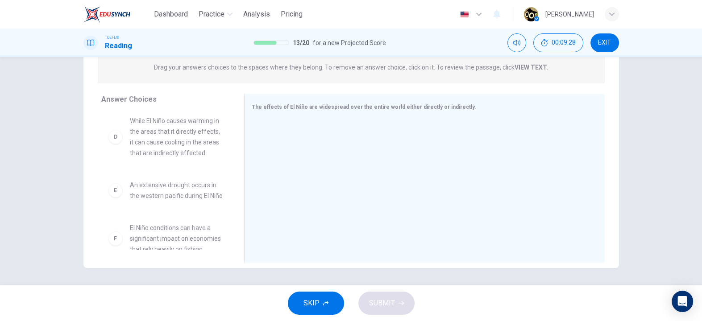
scroll to position [168, 0]
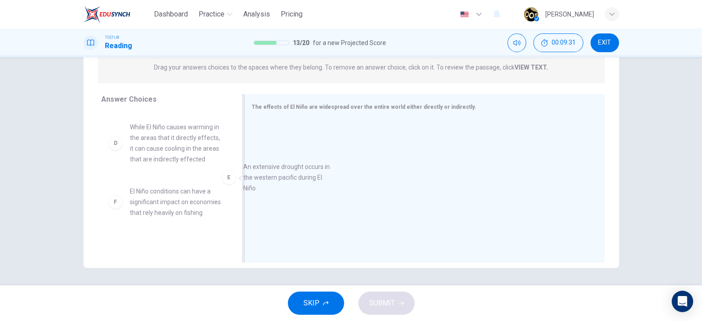
drag, startPoint x: 180, startPoint y: 221, endPoint x: 301, endPoint y: 186, distance: 126.0
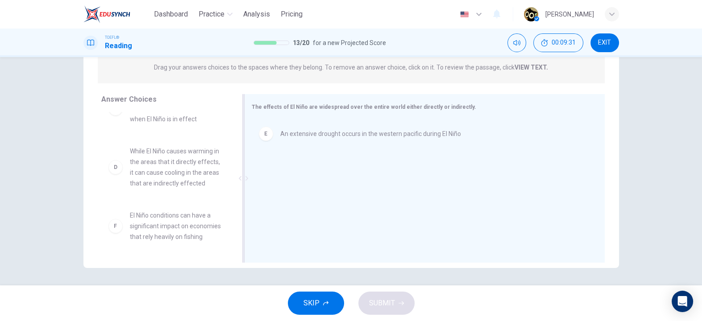
scroll to position [166, 0]
drag, startPoint x: 321, startPoint y: 133, endPoint x: 158, endPoint y: 207, distance: 178.5
click at [262, 137] on div "E" at bounding box center [266, 134] width 14 height 14
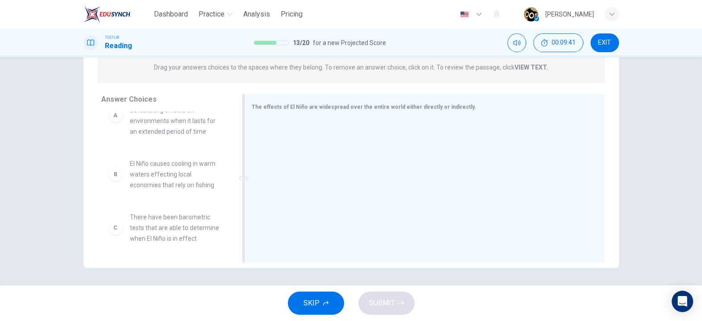
scroll to position [27, 0]
drag, startPoint x: 142, startPoint y: 183, endPoint x: 137, endPoint y: 174, distance: 9.4
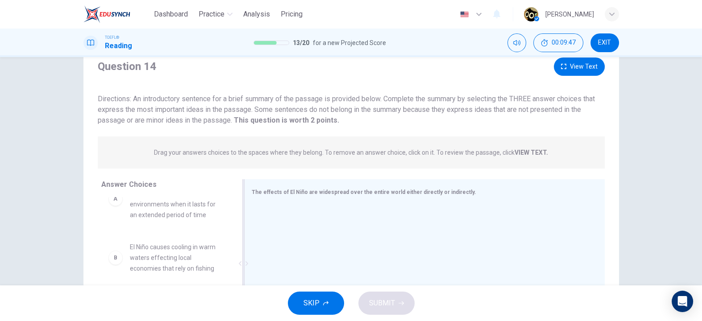
scroll to position [0, 0]
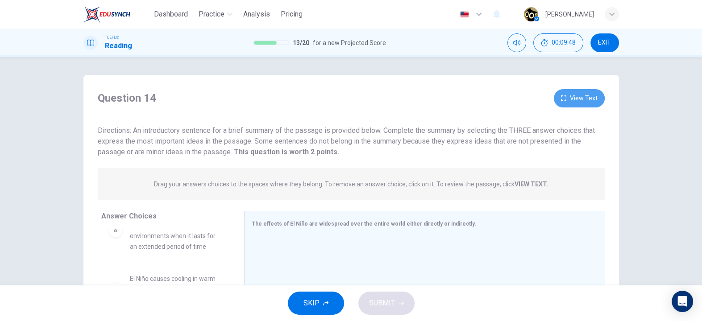
click at [581, 94] on button "View Text" at bounding box center [579, 98] width 51 height 18
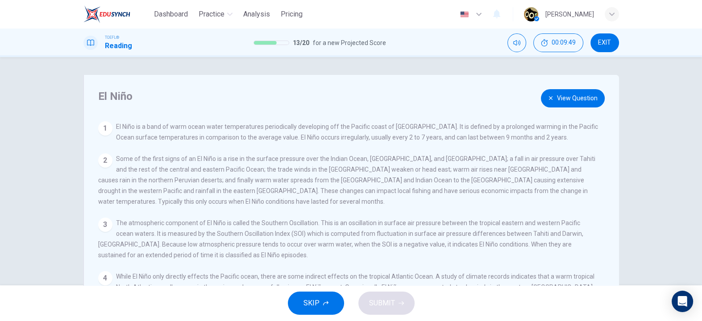
scroll to position [117, 0]
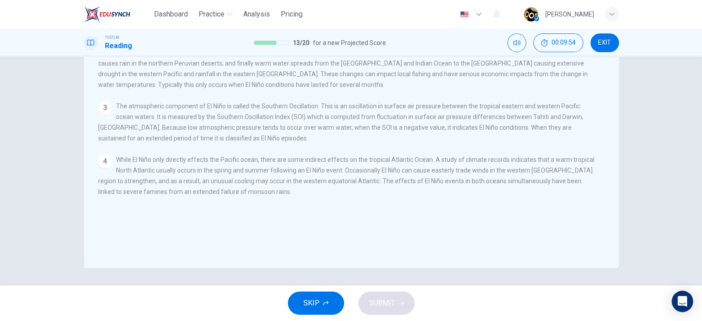
drag, startPoint x: 342, startPoint y: 173, endPoint x: 469, endPoint y: 171, distance: 126.7
click at [469, 171] on span "While El Niño only directly effects the Pacific ocean, there are some indirect …" at bounding box center [346, 175] width 496 height 39
drag, startPoint x: 443, startPoint y: 173, endPoint x: 504, endPoint y: 175, distance: 61.2
click at [504, 175] on span "While El Niño only directly effects the Pacific ocean, there are some indirect …" at bounding box center [346, 175] width 496 height 39
drag, startPoint x: 265, startPoint y: 186, endPoint x: 302, endPoint y: 187, distance: 37.0
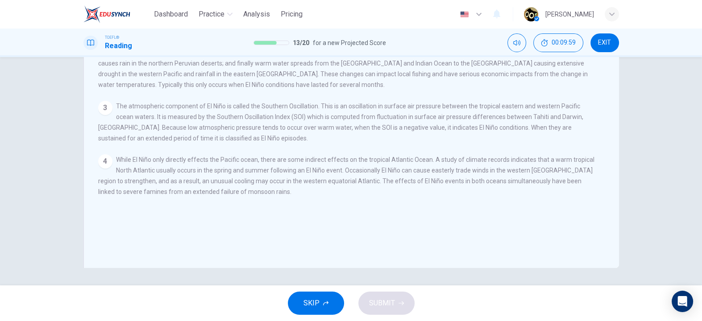
click at [302, 187] on span "While El Niño only directly effects the Pacific ocean, there are some indirect …" at bounding box center [346, 175] width 496 height 39
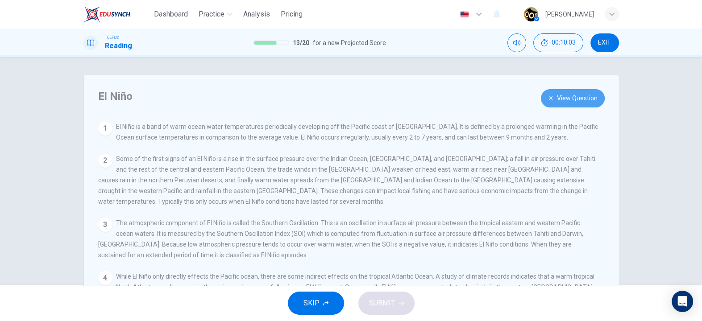
click at [578, 96] on button "View Question" at bounding box center [573, 98] width 64 height 18
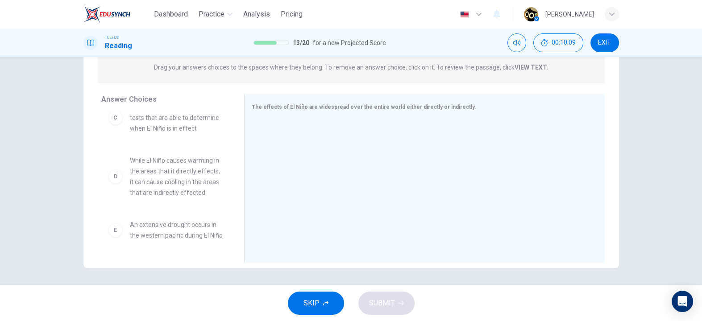
scroll to position [134, 0]
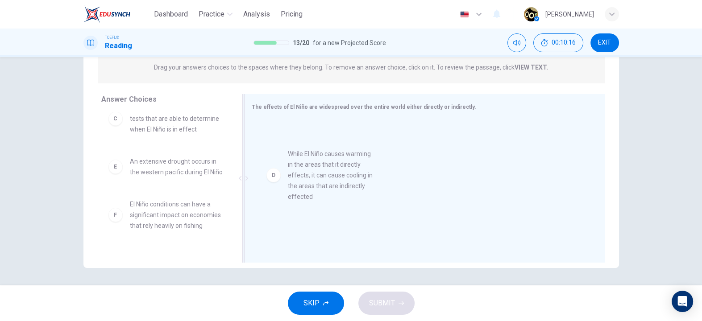
drag, startPoint x: 172, startPoint y: 191, endPoint x: 359, endPoint y: 190, distance: 187.0
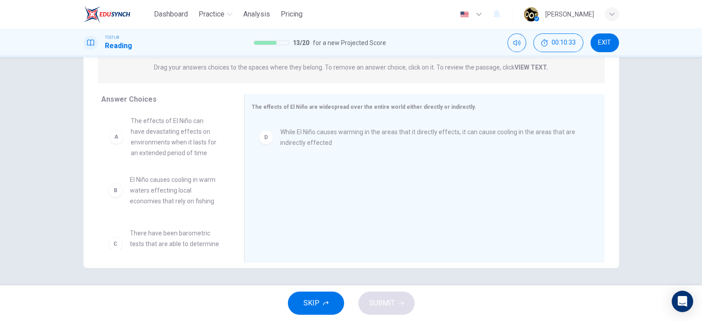
scroll to position [0, 0]
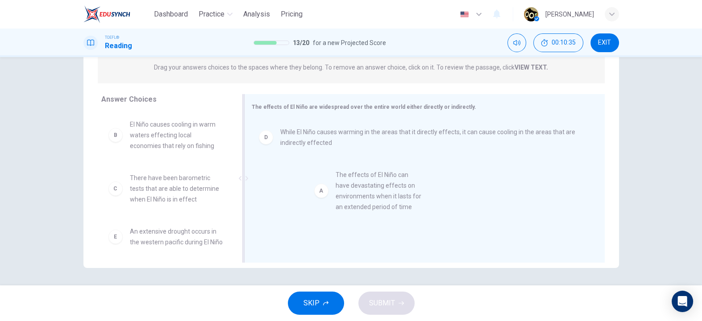
drag, startPoint x: 178, startPoint y: 138, endPoint x: 383, endPoint y: 188, distance: 210.4
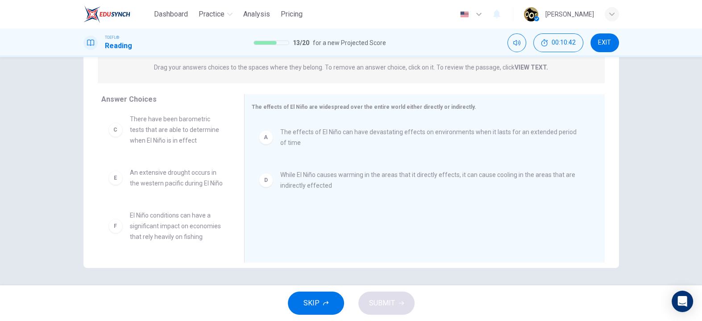
scroll to position [80, 0]
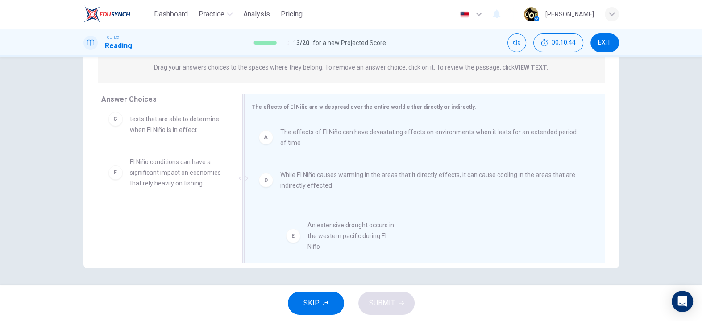
drag, startPoint x: 159, startPoint y: 156, endPoint x: 342, endPoint y: 231, distance: 198.1
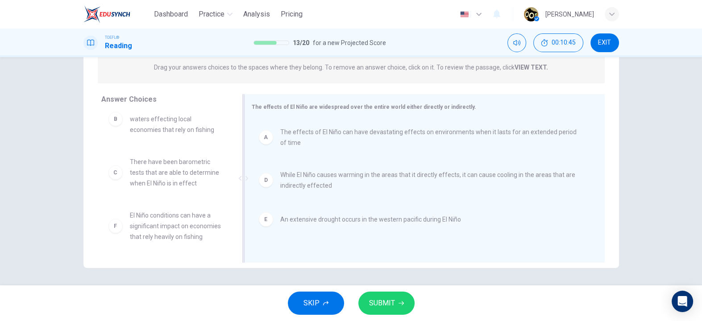
scroll to position [0, 0]
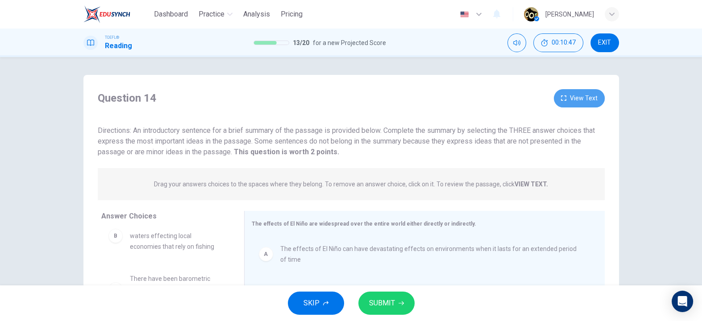
click at [586, 100] on button "View Text" at bounding box center [579, 98] width 51 height 18
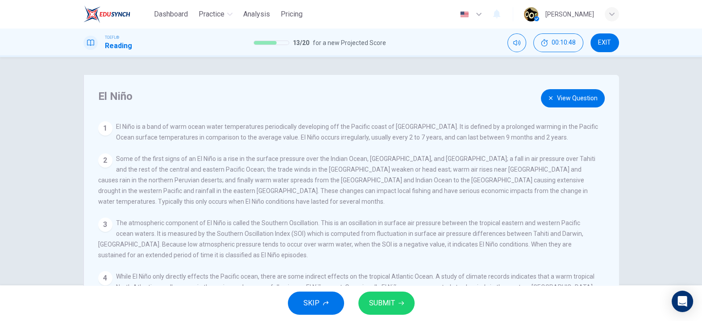
scroll to position [117, 0]
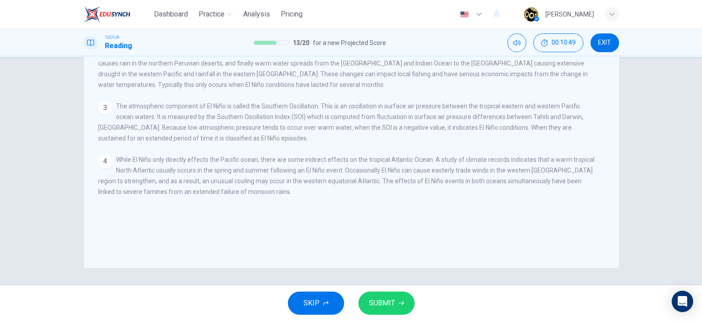
drag, startPoint x: 291, startPoint y: 171, endPoint x: 329, endPoint y: 199, distance: 46.3
click at [329, 197] on div "4 While El Niño only directly effects the Pacific ocean, there are some indirec…" at bounding box center [348, 175] width 500 height 43
click at [382, 301] on span "SUBMIT" at bounding box center [382, 303] width 26 height 12
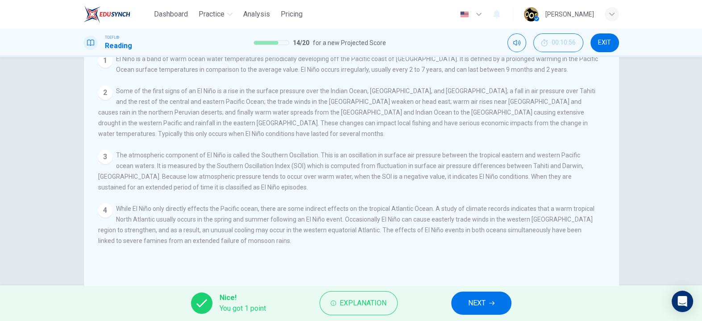
scroll to position [0, 0]
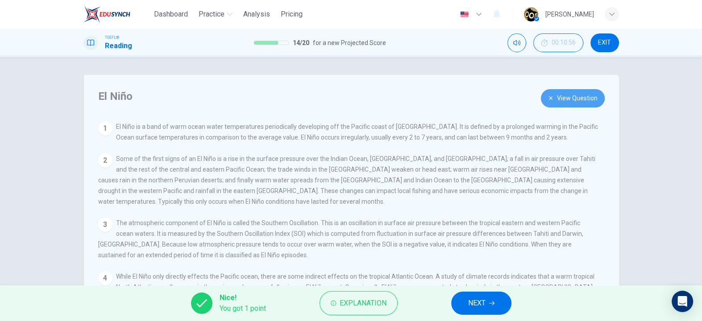
click at [560, 101] on button "View Question" at bounding box center [573, 98] width 64 height 18
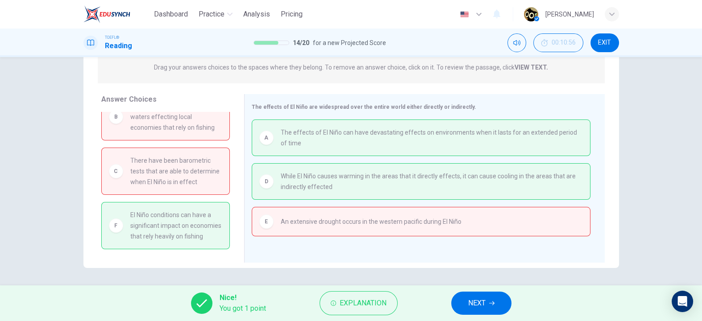
scroll to position [29, 0]
click at [361, 305] on span "Explanation" at bounding box center [363, 303] width 47 height 12
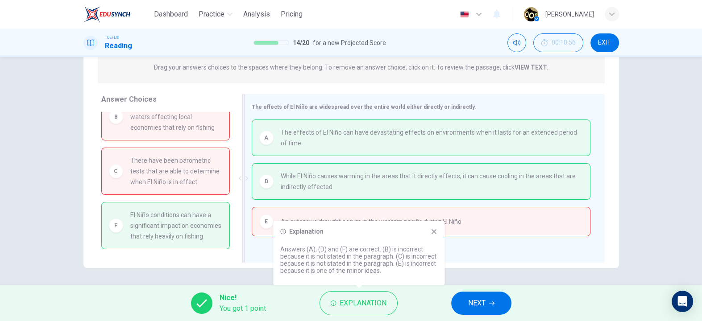
click at [372, 195] on div "D While El Niño causes warming in the areas that it directly effects, it can ca…" at bounding box center [421, 181] width 339 height 37
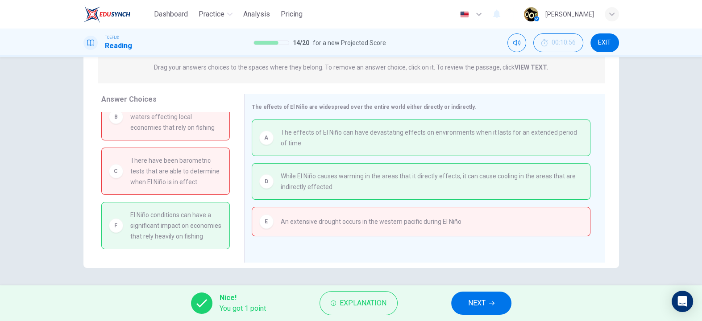
click at [473, 300] on span "NEXT" at bounding box center [476, 303] width 17 height 12
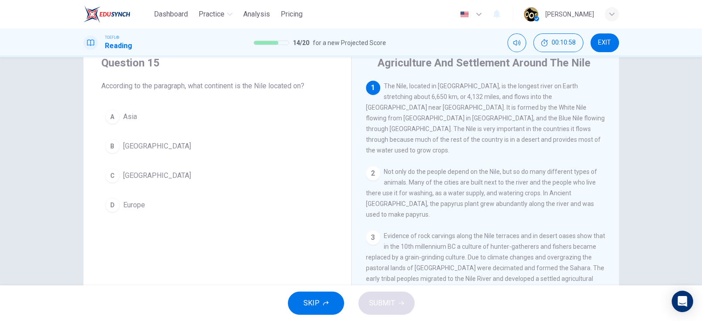
scroll to position [41, 0]
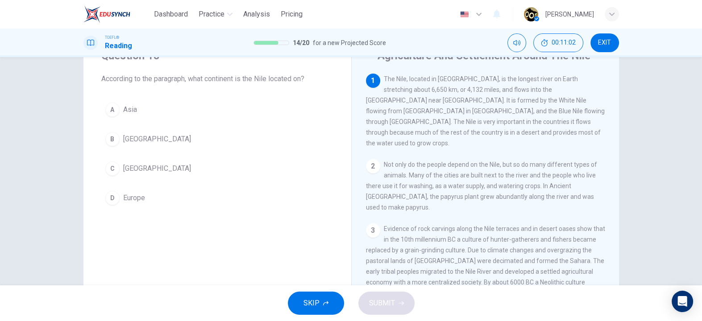
drag, startPoint x: 383, startPoint y: 76, endPoint x: 496, endPoint y: 79, distance: 112.9
click at [496, 79] on span "The Nile, located in Africa, is the longest river on Earth stretching about 6,6…" at bounding box center [485, 110] width 239 height 71
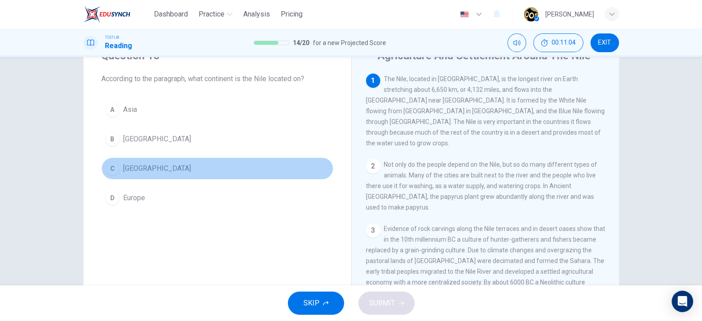
click at [180, 165] on button "C Africa" at bounding box center [217, 169] width 232 height 22
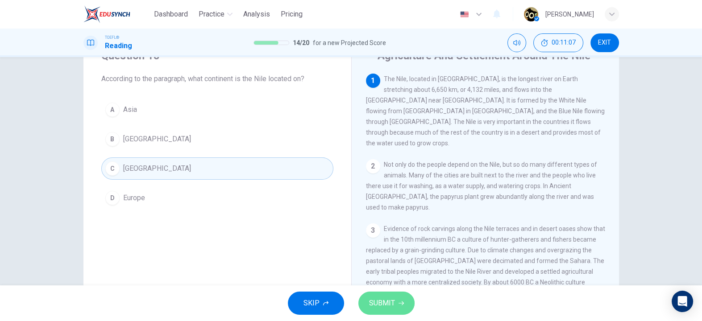
click at [400, 299] on button "SUBMIT" at bounding box center [386, 303] width 56 height 23
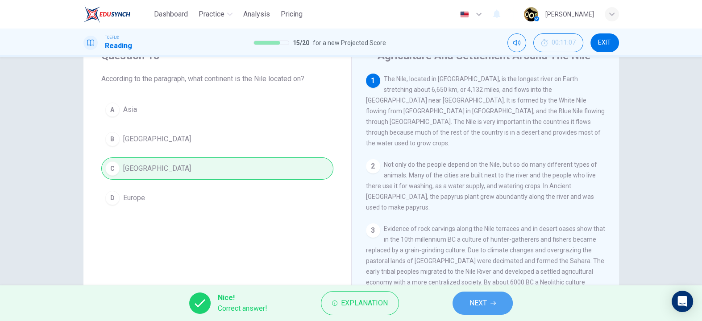
click at [465, 304] on button "NEXT" at bounding box center [482, 303] width 60 height 23
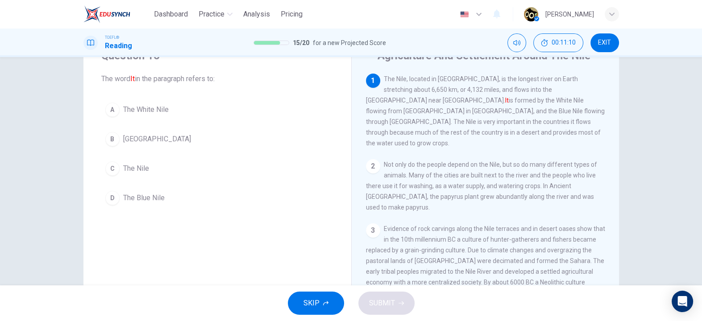
drag, startPoint x: 381, startPoint y: 73, endPoint x: 417, endPoint y: 79, distance: 36.1
click at [417, 79] on div "1 The Nile, located in Africa, is the longest river on Earth stretching about 6…" at bounding box center [485, 111] width 239 height 75
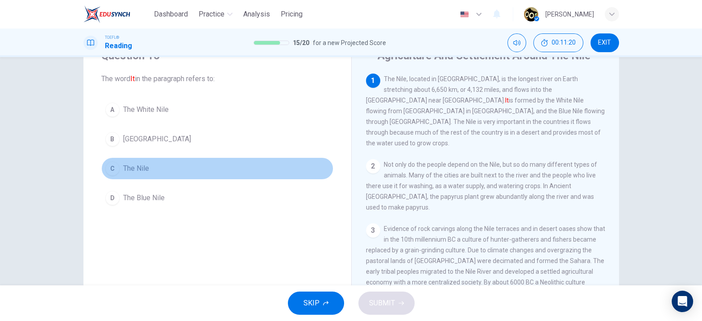
click at [225, 171] on button "C The Nile" at bounding box center [217, 169] width 232 height 22
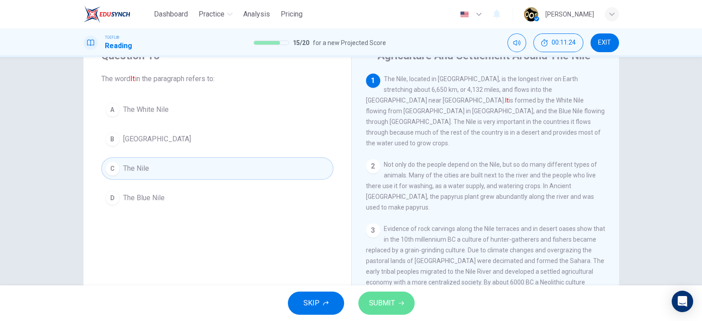
click at [396, 306] on button "SUBMIT" at bounding box center [386, 303] width 56 height 23
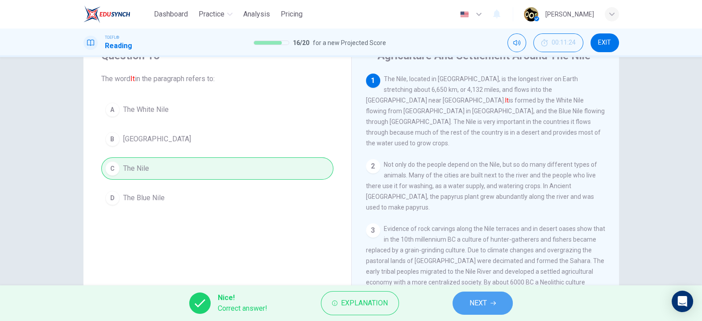
click at [464, 308] on button "NEXT" at bounding box center [482, 303] width 60 height 23
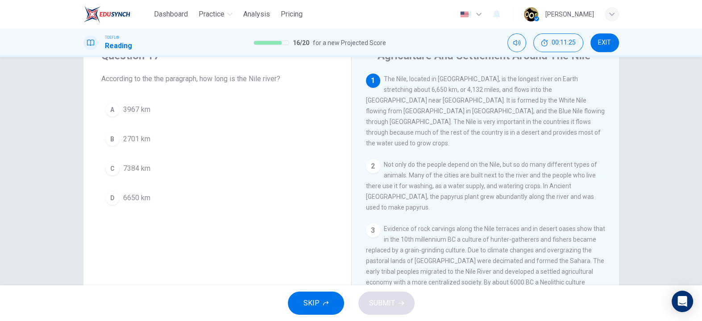
drag, startPoint x: 172, startPoint y: 78, endPoint x: 288, endPoint y: 72, distance: 115.7
click at [288, 72] on div "Question 17 According to the the paragraph, how long is the Nile river?" at bounding box center [217, 67] width 232 height 36
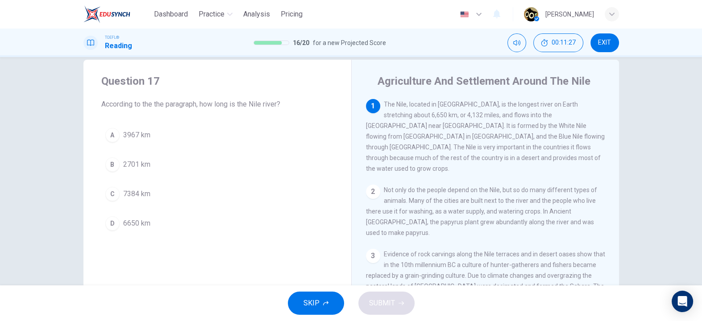
scroll to position [14, 0]
drag, startPoint x: 458, startPoint y: 104, endPoint x: 219, endPoint y: 147, distance: 243.6
click at [219, 147] on div "Question 17 According to the the paragraph, how long is the Nile river? A 3967 …" at bounding box center [350, 216] width 535 height 310
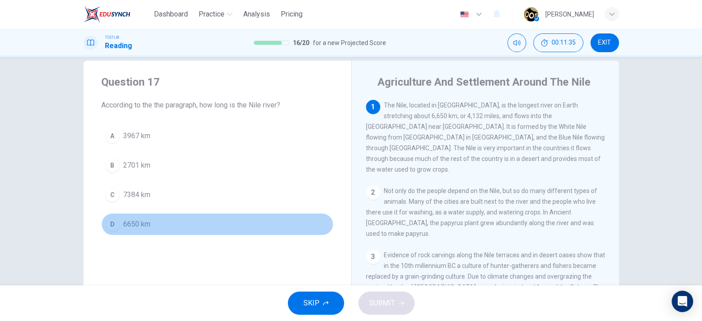
click at [170, 225] on button "D 6650 km" at bounding box center [217, 224] width 232 height 22
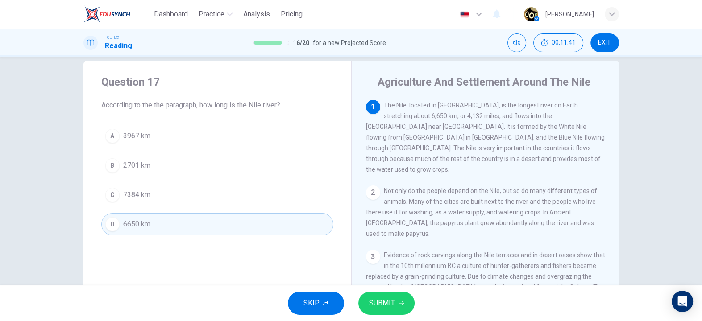
click at [390, 290] on div "SKIP SUBMIT" at bounding box center [351, 304] width 702 height 36
click at [392, 292] on button "SUBMIT" at bounding box center [386, 303] width 56 height 23
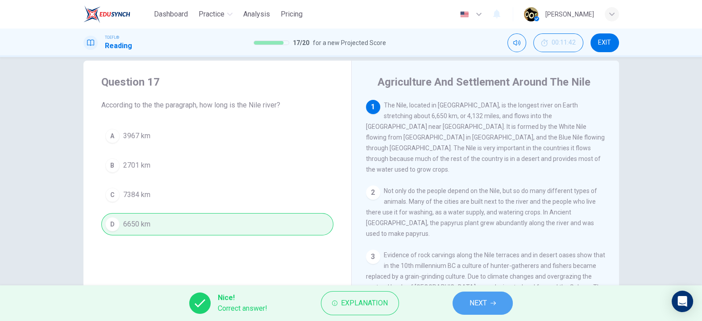
click at [486, 308] on span "NEXT" at bounding box center [477, 303] width 17 height 12
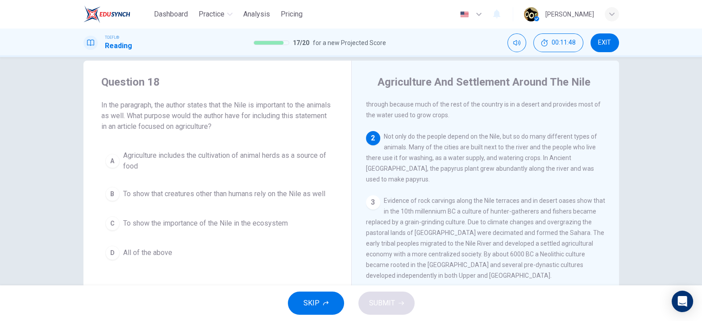
scroll to position [53, 0]
drag, startPoint x: 385, startPoint y: 131, endPoint x: 437, endPoint y: 131, distance: 51.8
click at [437, 135] on span "Not only do the people depend on the Nile, but so do many different types of an…" at bounding box center [481, 160] width 231 height 50
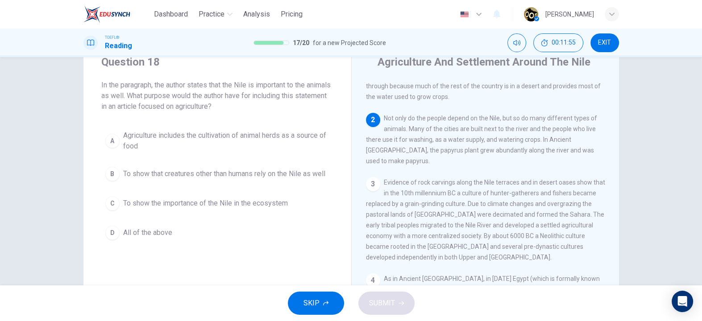
scroll to position [37, 0]
click at [257, 175] on span "To show that creatures other than humans rely on the Nile as well" at bounding box center [224, 171] width 202 height 11
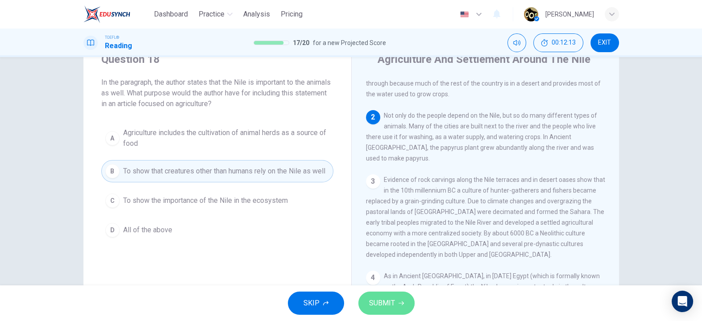
click at [398, 300] on button "SUBMIT" at bounding box center [386, 303] width 56 height 23
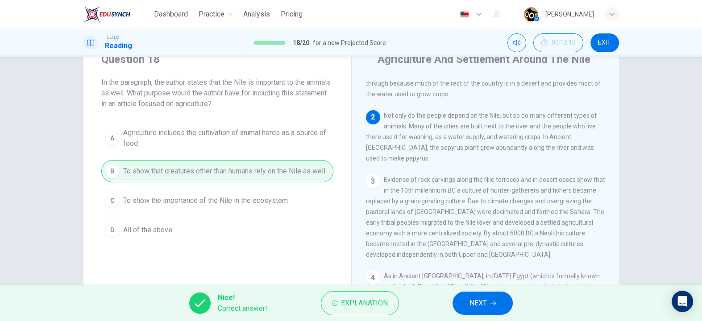
click at [488, 304] on button "NEXT" at bounding box center [482, 303] width 60 height 23
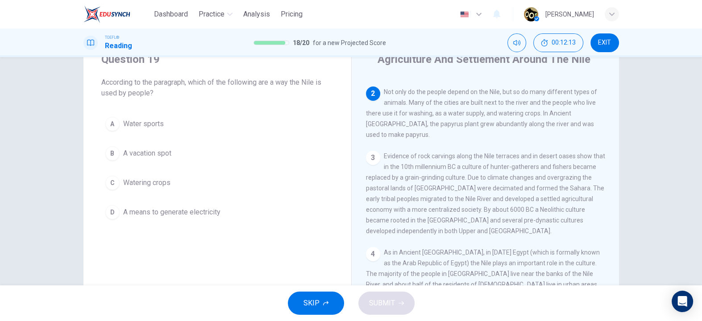
scroll to position [77, 0]
drag, startPoint x: 206, startPoint y: 84, endPoint x: 305, endPoint y: 85, distance: 99.1
click at [305, 85] on span "According to the paragraph, which of the following are a way the Nile is used b…" at bounding box center [217, 87] width 232 height 21
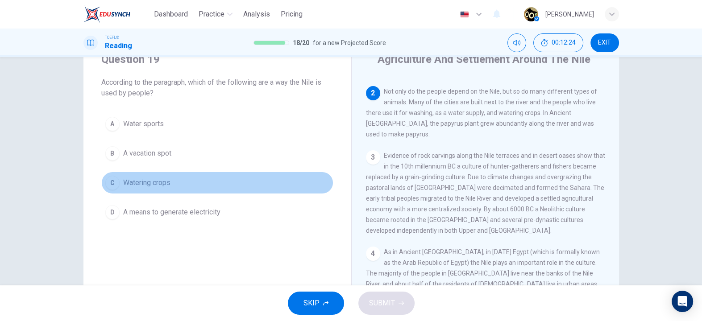
click at [246, 183] on button "C Watering crops" at bounding box center [217, 183] width 232 height 22
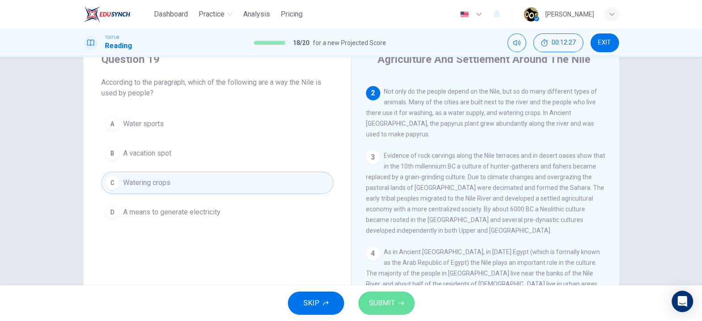
click at [391, 310] on button "SUBMIT" at bounding box center [386, 303] width 56 height 23
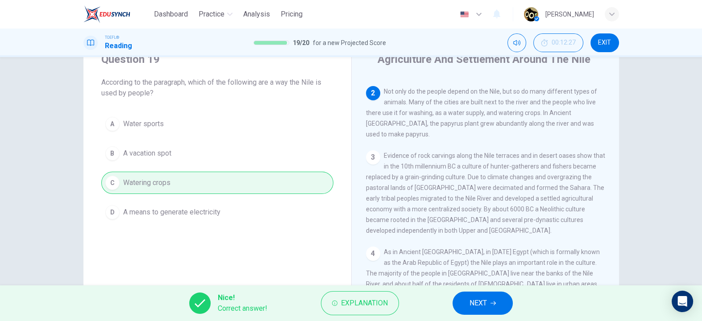
click at [474, 302] on span "NEXT" at bounding box center [477, 303] width 17 height 12
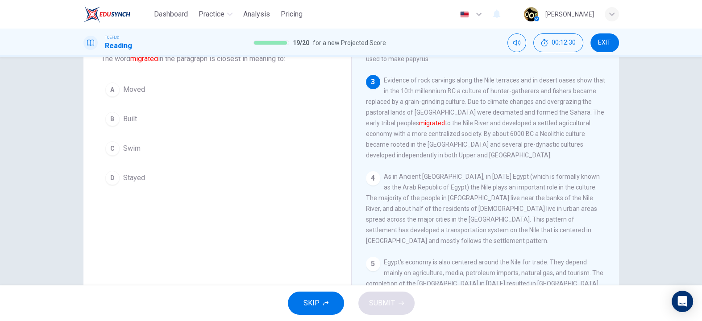
scroll to position [61, 0]
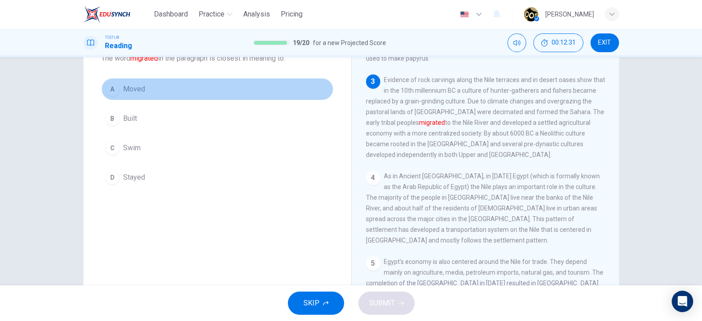
click at [218, 89] on button "A Moved" at bounding box center [217, 89] width 232 height 22
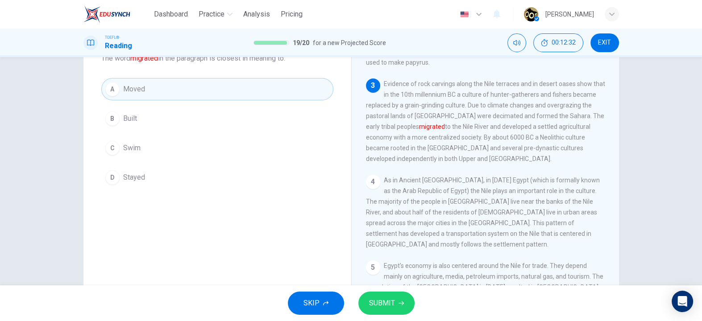
scroll to position [122, 0]
drag, startPoint x: 378, startPoint y: 113, endPoint x: 395, endPoint y: 113, distance: 17.8
click at [395, 113] on span "Evidence of rock carvings along the Nile terraces and in desert oases show that…" at bounding box center [485, 124] width 239 height 82
click at [388, 303] on span "SUBMIT" at bounding box center [382, 303] width 26 height 12
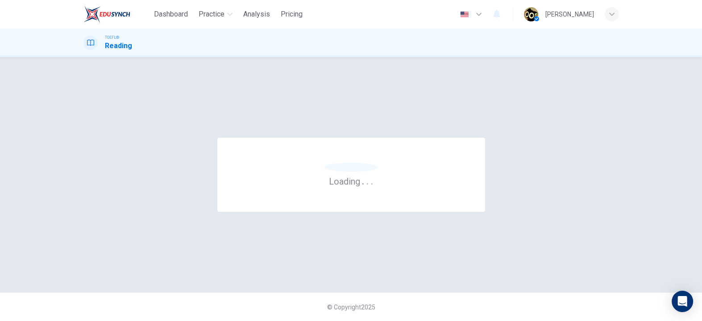
scroll to position [0, 0]
